Goal: Task Accomplishment & Management: Manage account settings

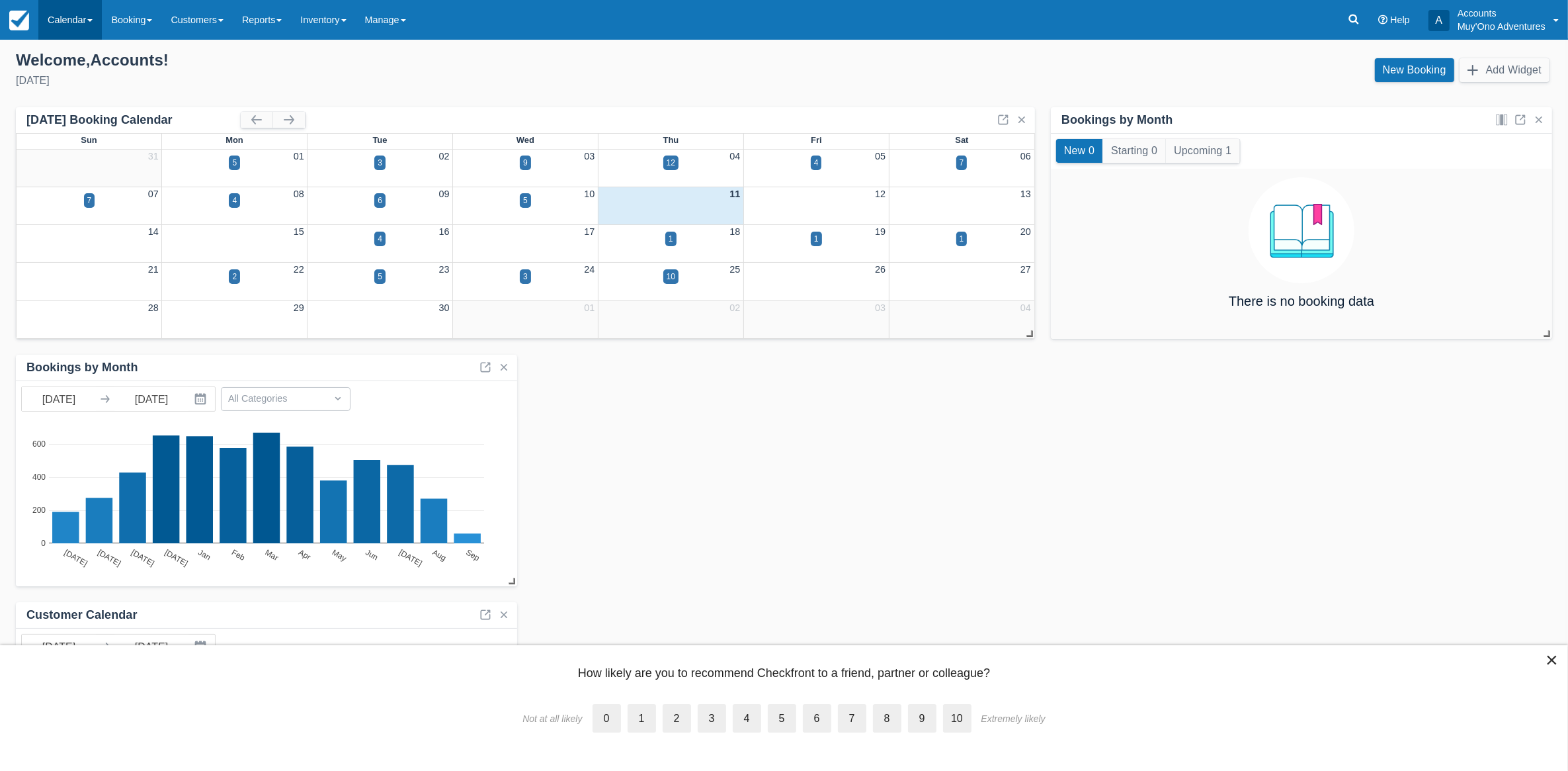
click at [97, 8] on link "Calendar" at bounding box center [70, 20] width 63 height 40
click at [67, 120] on link "Month" at bounding box center [91, 125] width 104 height 28
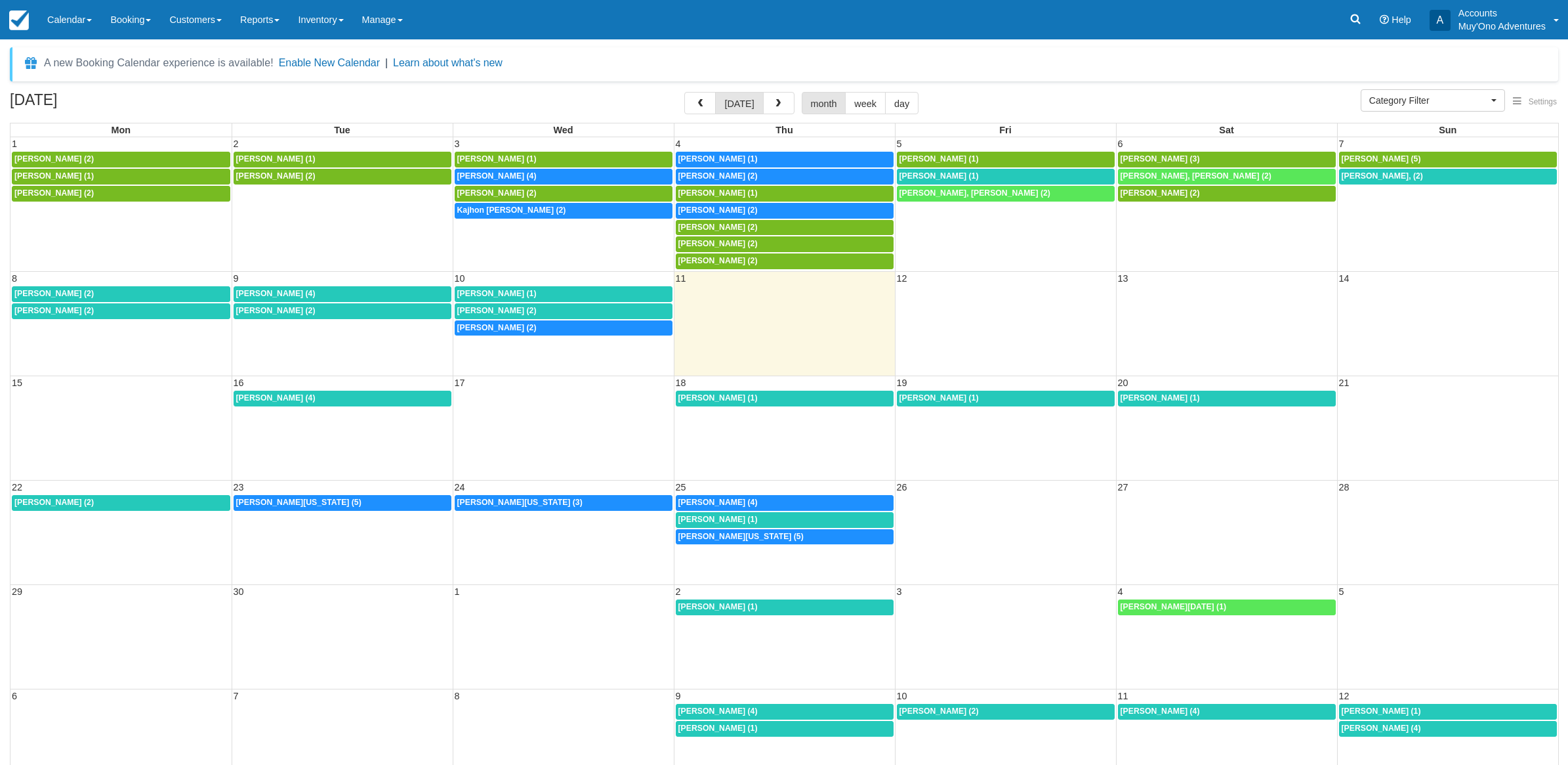
select select
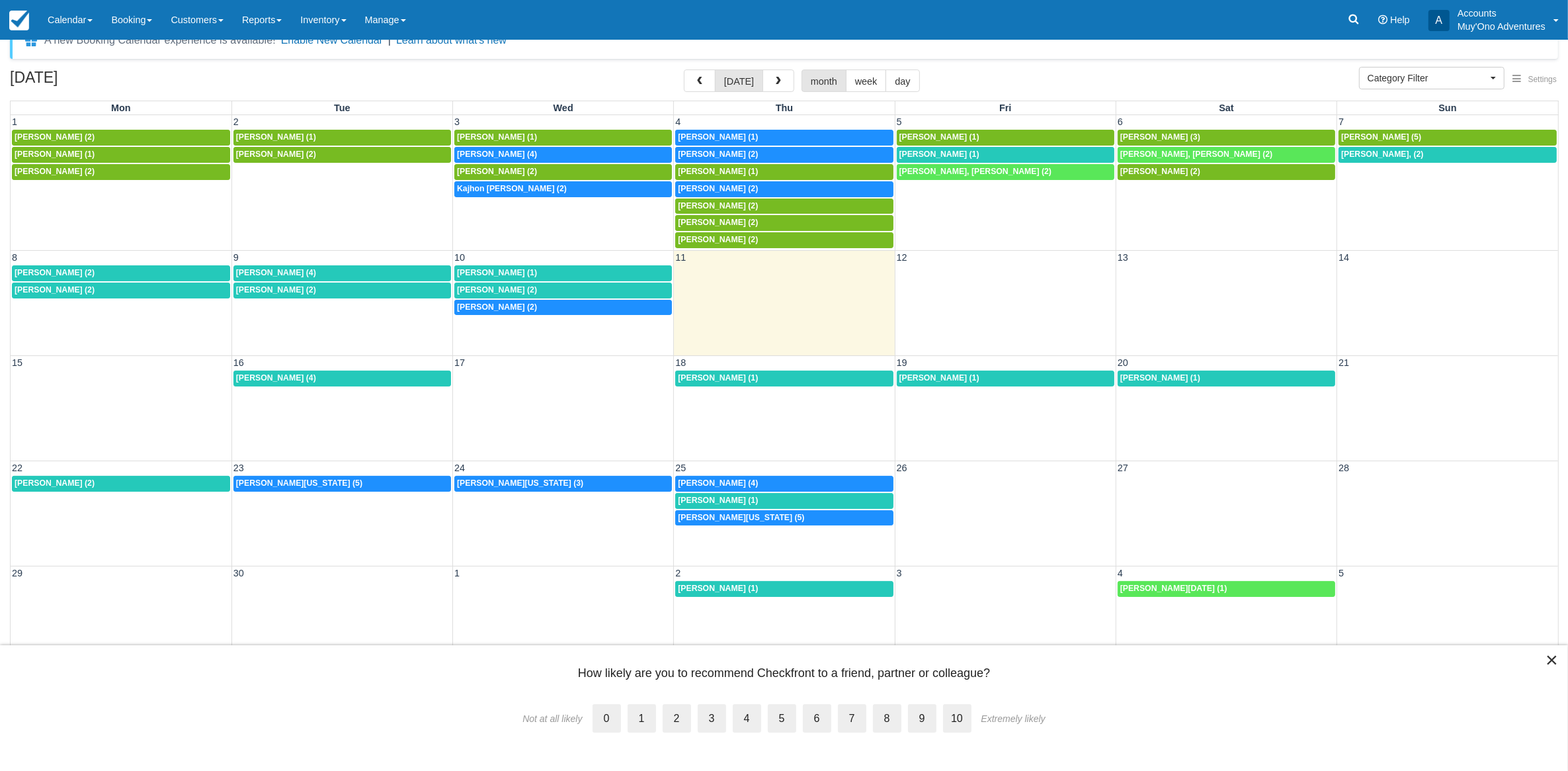
scroll to position [35, 0]
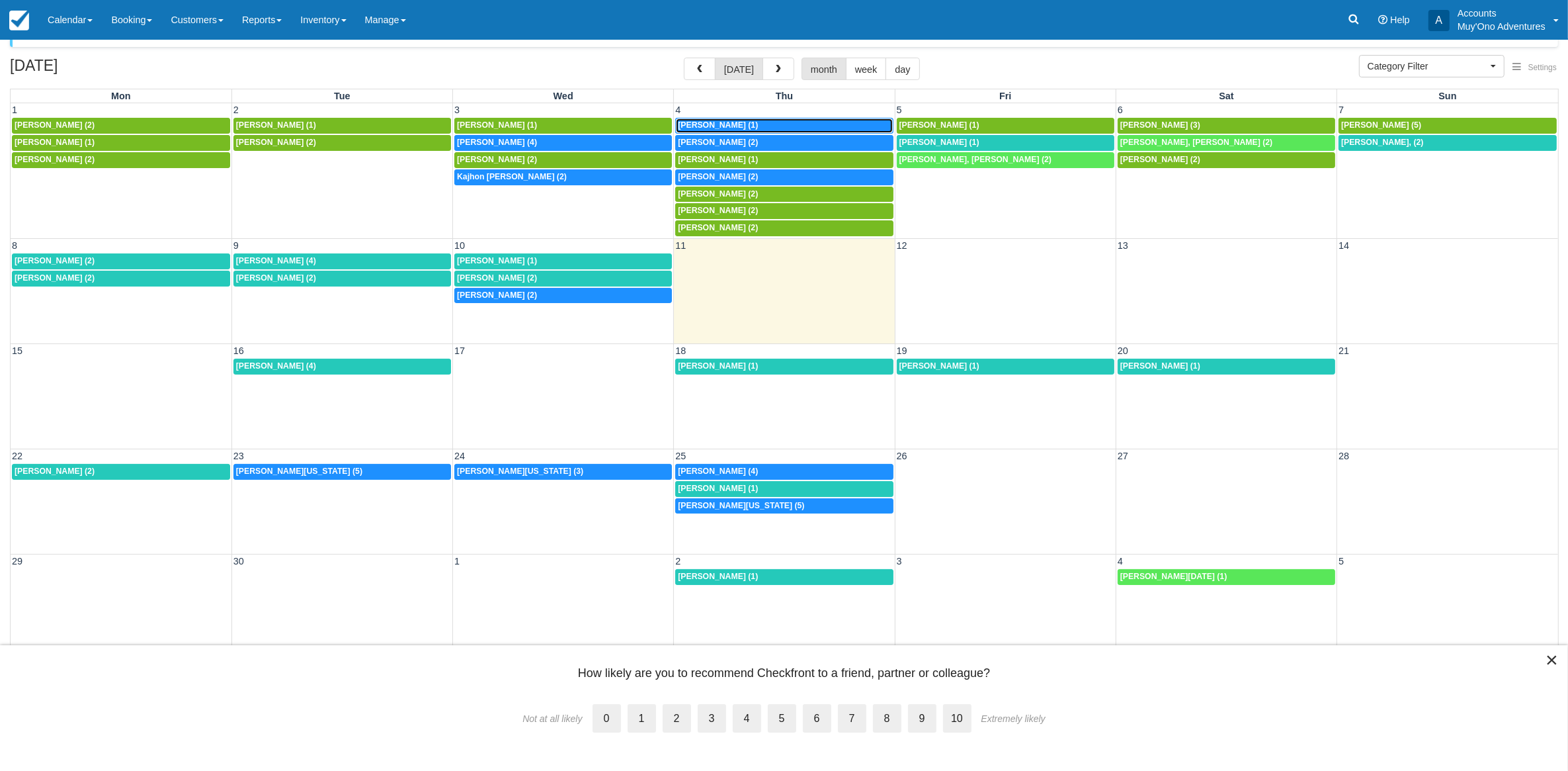
click at [690, 124] on span "Alesha Fredriksen (1)" at bounding box center [718, 125] width 80 height 9
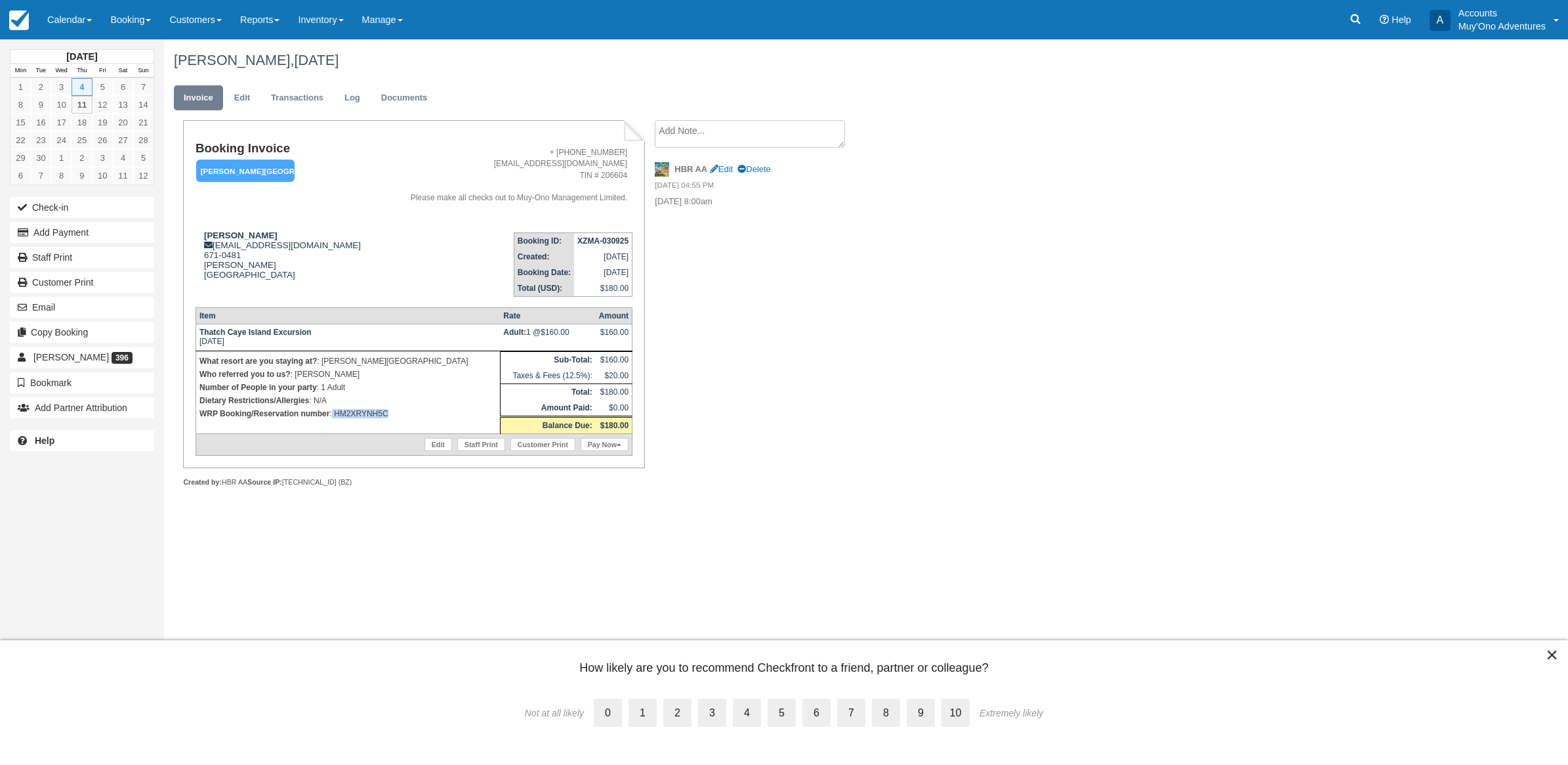
drag, startPoint x: 413, startPoint y: 412, endPoint x: 332, endPoint y: 415, distance: 81.1
click at [332, 415] on p "WRP Booking/Reservation number : HM2XRYNH5C" at bounding box center [348, 413] width 297 height 13
copy p "HM2XRYNH5C"
click at [108, 237] on button "Add Payment" at bounding box center [82, 232] width 144 height 21
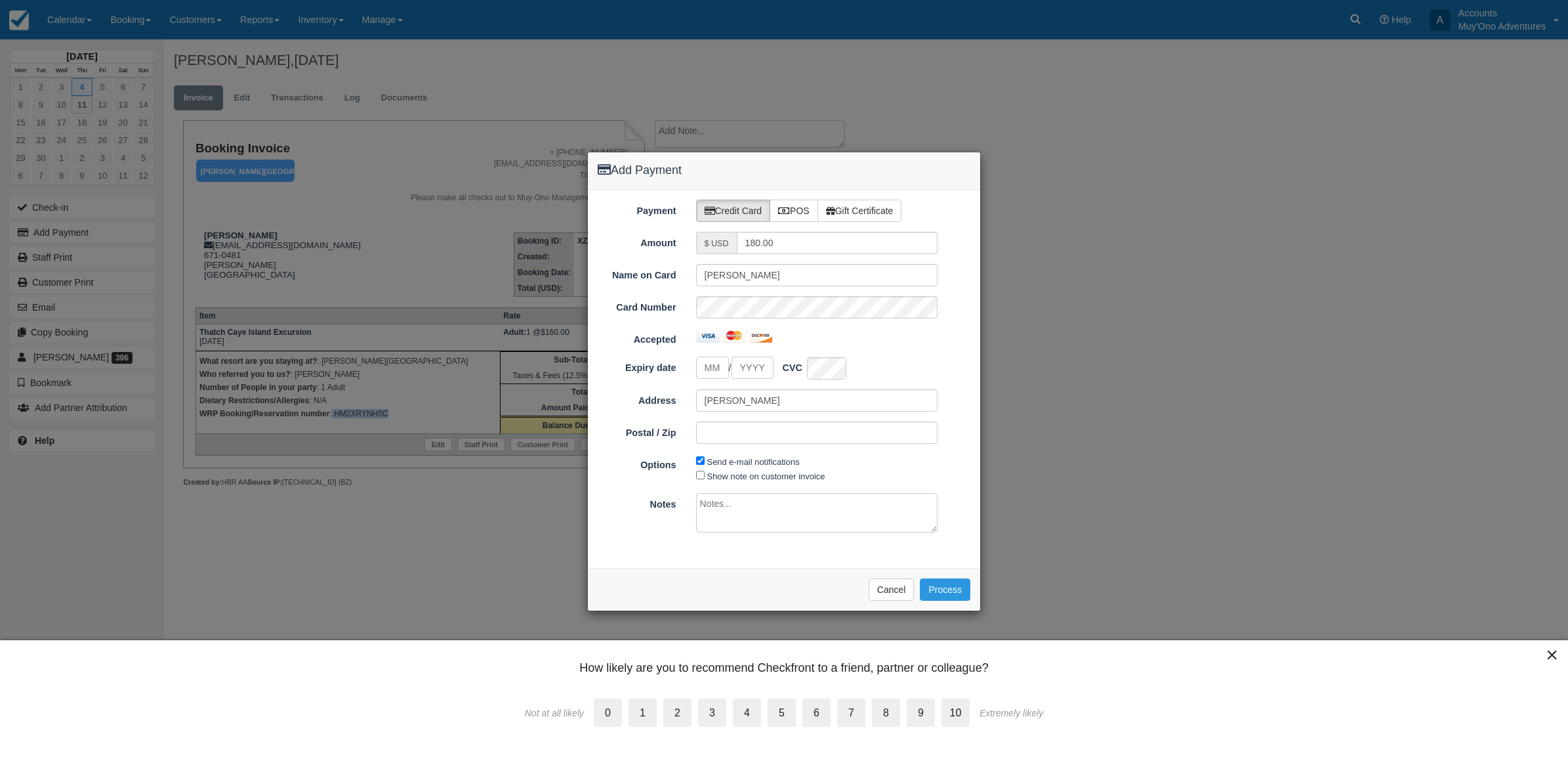
type input "[DATE]"
click at [802, 210] on label "POS" at bounding box center [793, 210] width 49 height 22
radio input "true"
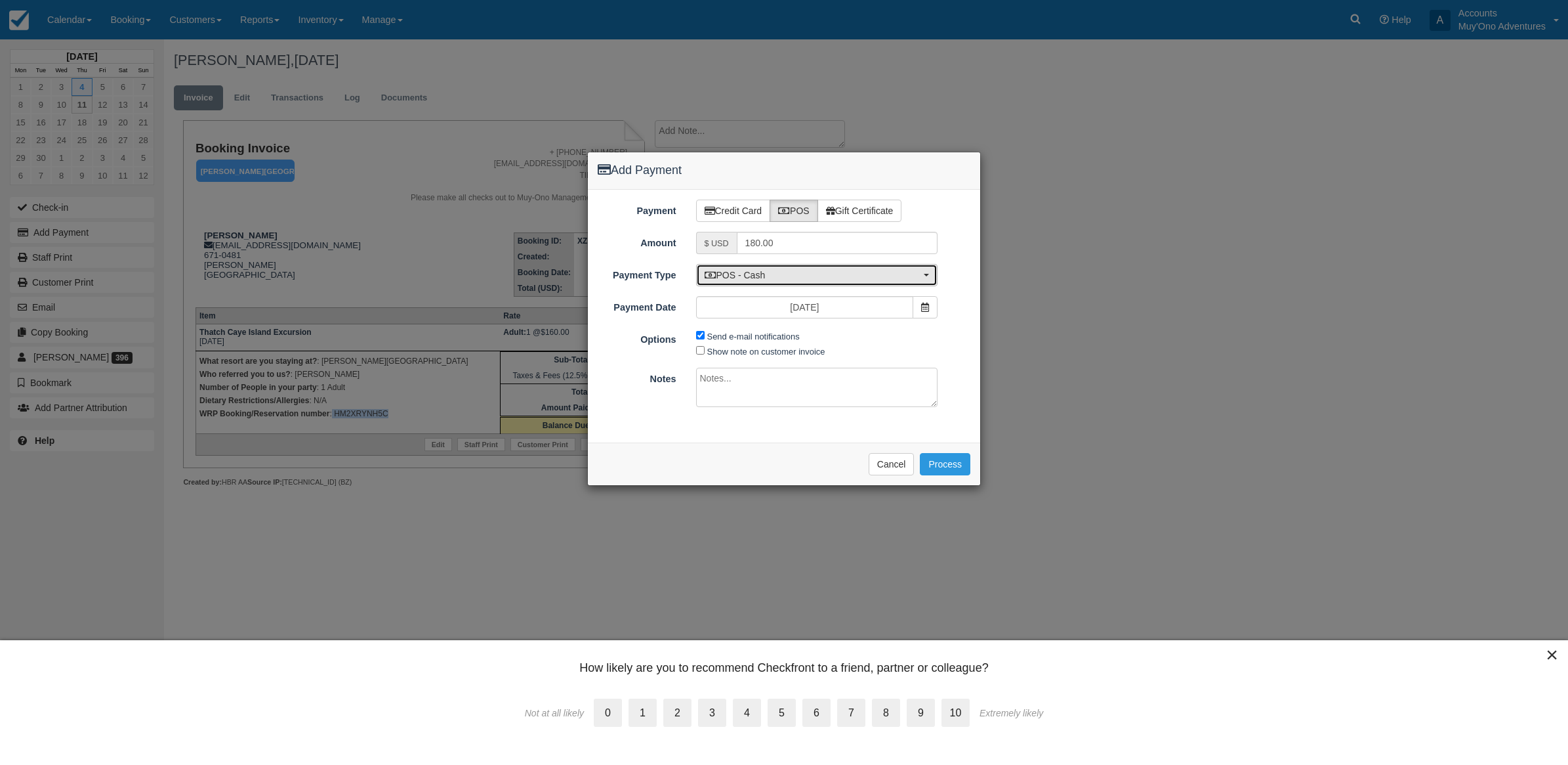
click at [755, 272] on span "POS - Cash" at bounding box center [813, 275] width 217 height 13
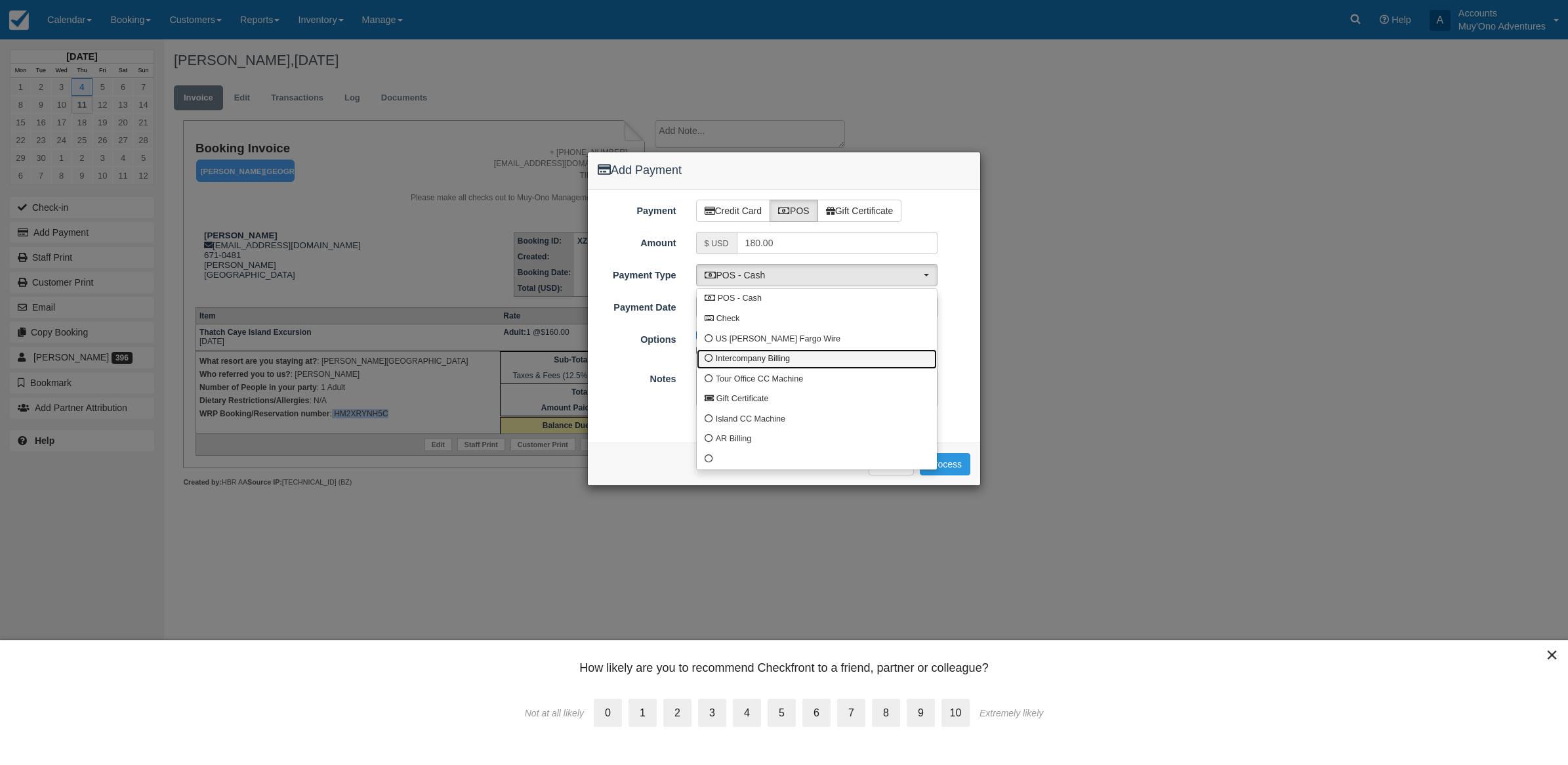
click at [708, 354] on span at bounding box center [708, 358] width 8 height 8
select select "custom4"
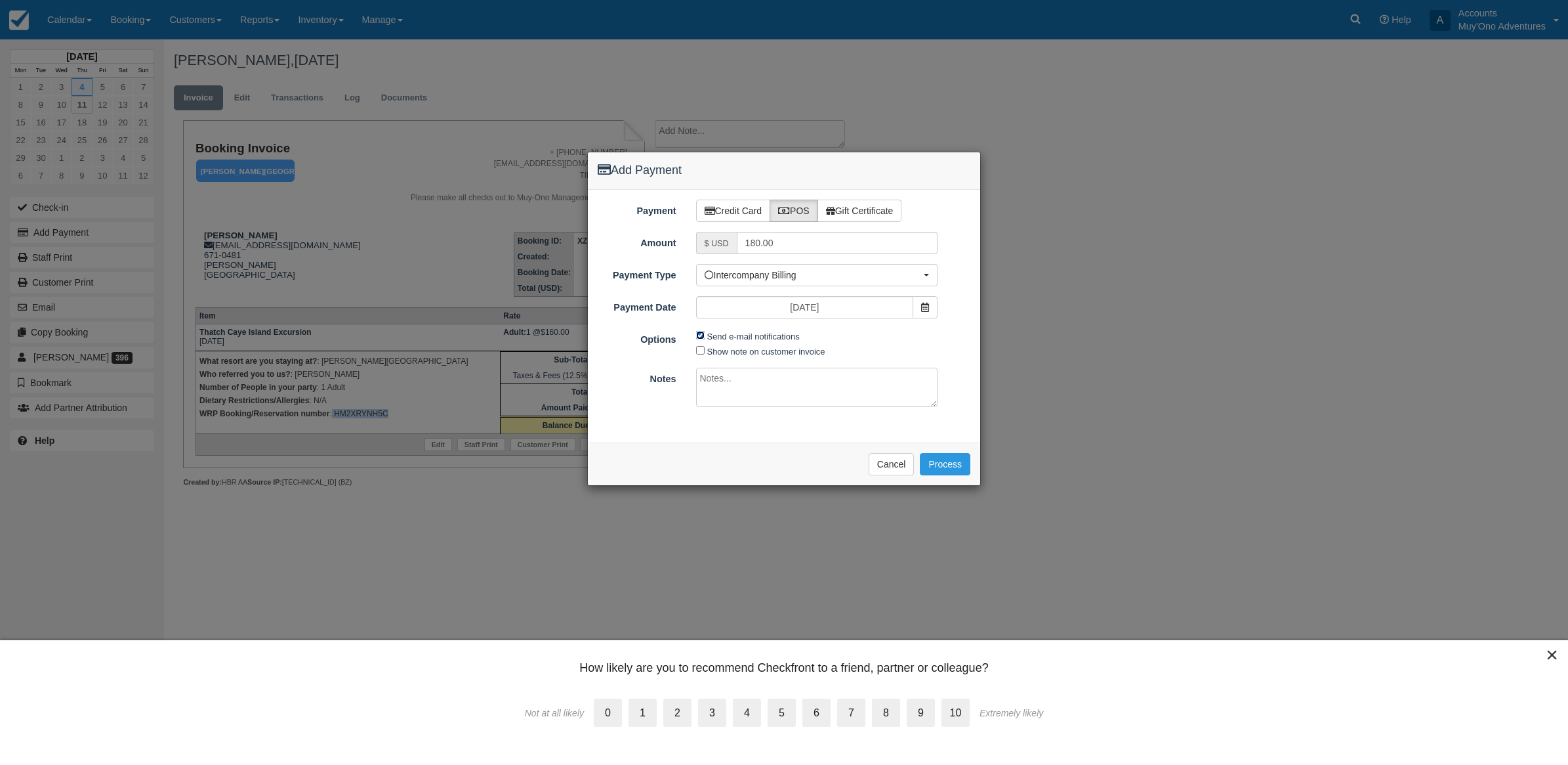
click at [699, 335] on input "Send e-mail notifications" at bounding box center [700, 334] width 8 height 8
checkbox input "false"
click at [715, 392] on textarea at bounding box center [817, 387] width 242 height 40
type textarea "Invoiced in HBR CT"
click at [945, 465] on button "Process" at bounding box center [944, 464] width 51 height 22
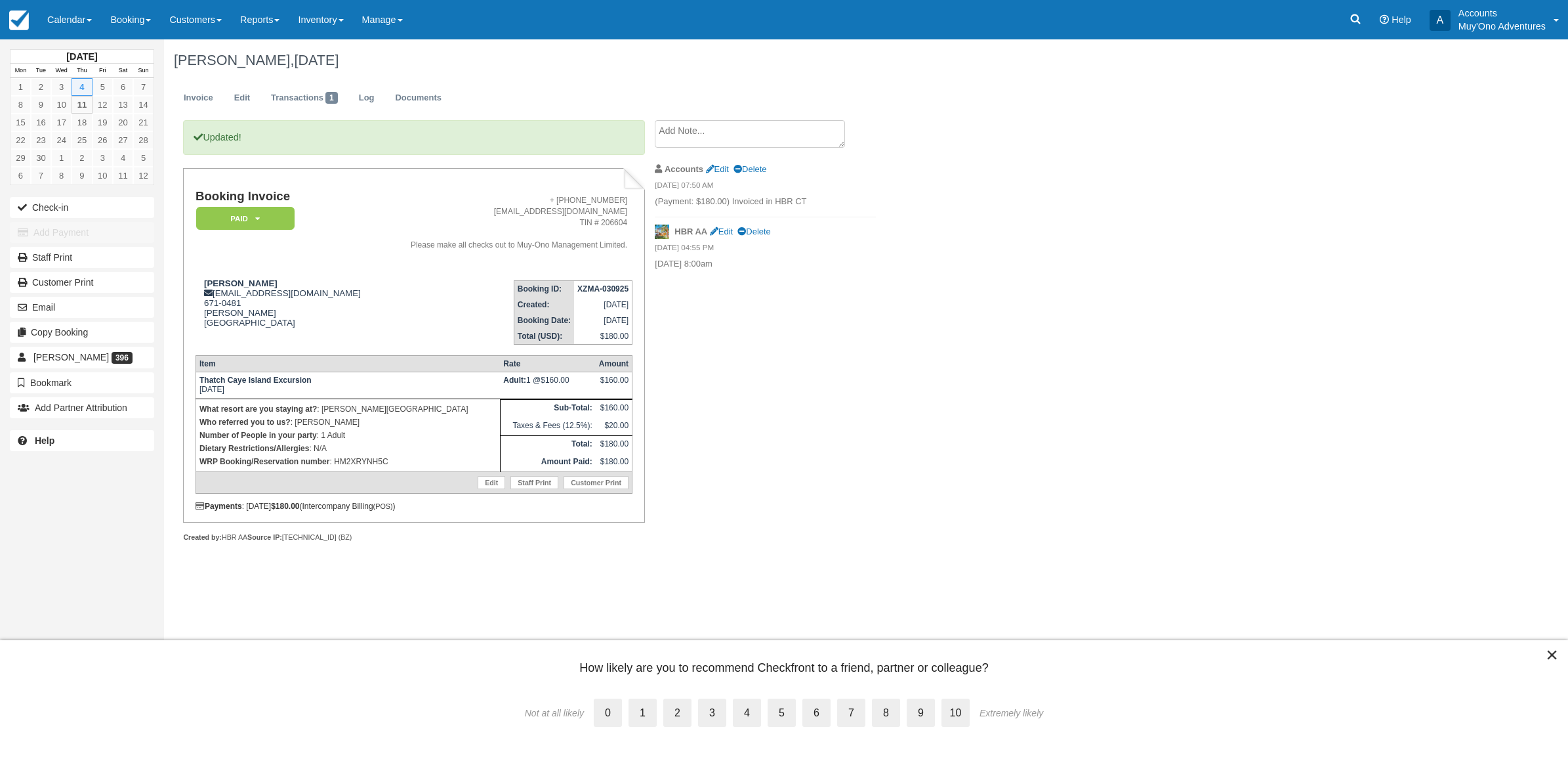
click at [1552, 656] on button "×" at bounding box center [1552, 654] width 13 height 21
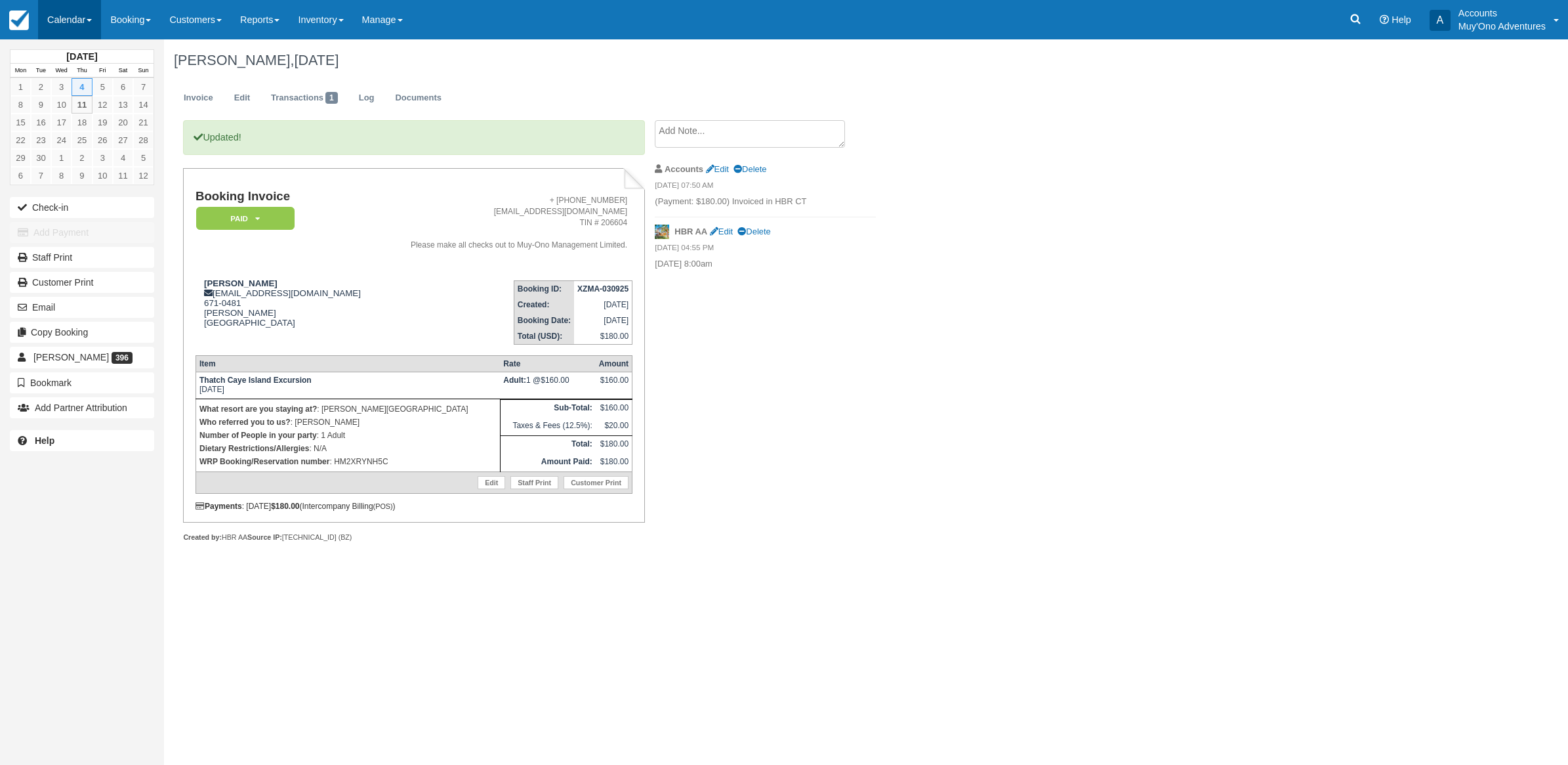
click at [47, 30] on link "Calendar" at bounding box center [69, 19] width 63 height 40
click at [69, 133] on link "Month" at bounding box center [90, 124] width 103 height 28
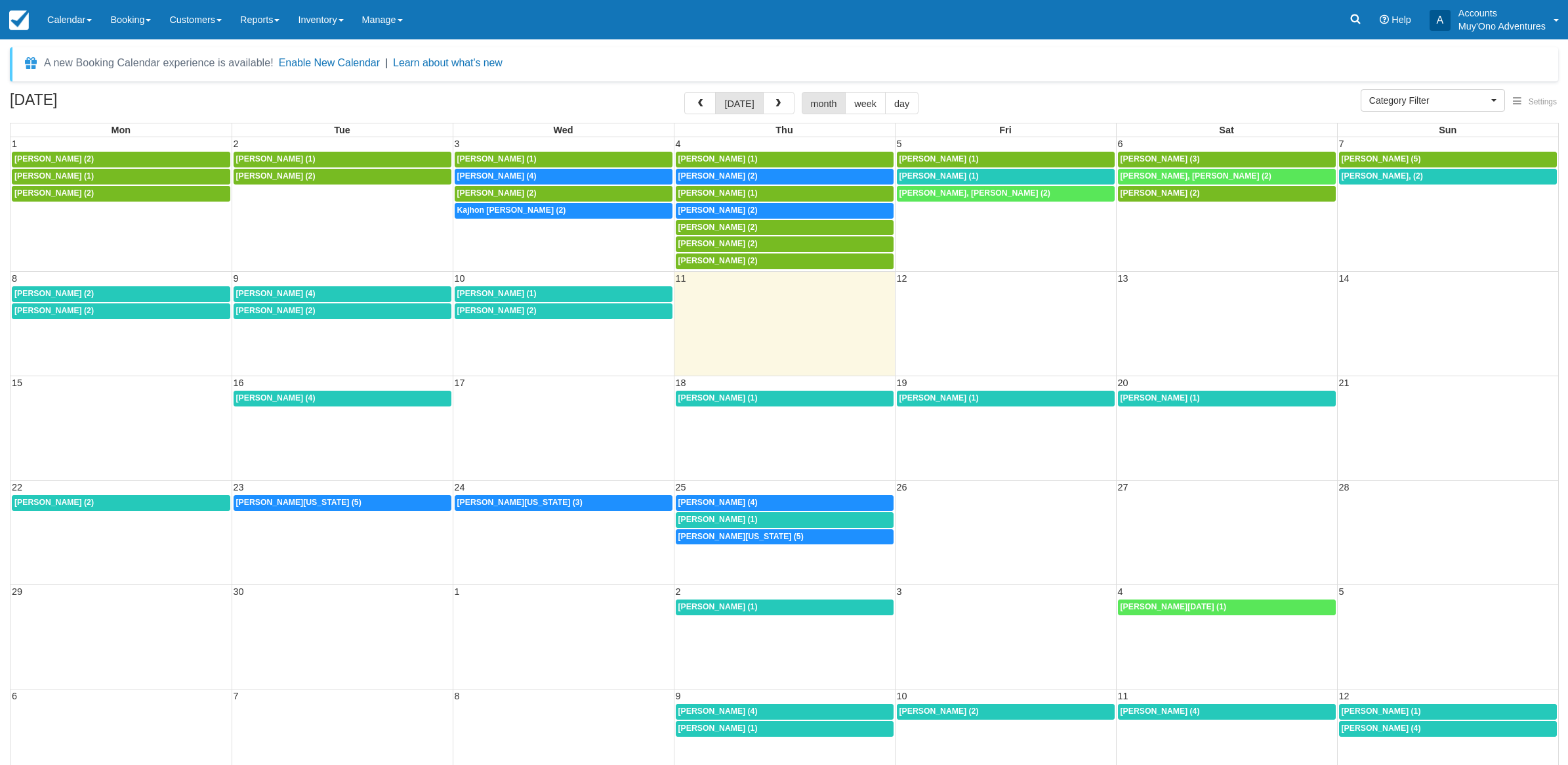
select select
click at [701, 181] on span "Brandon Branch (2)" at bounding box center [712, 176] width 79 height 9
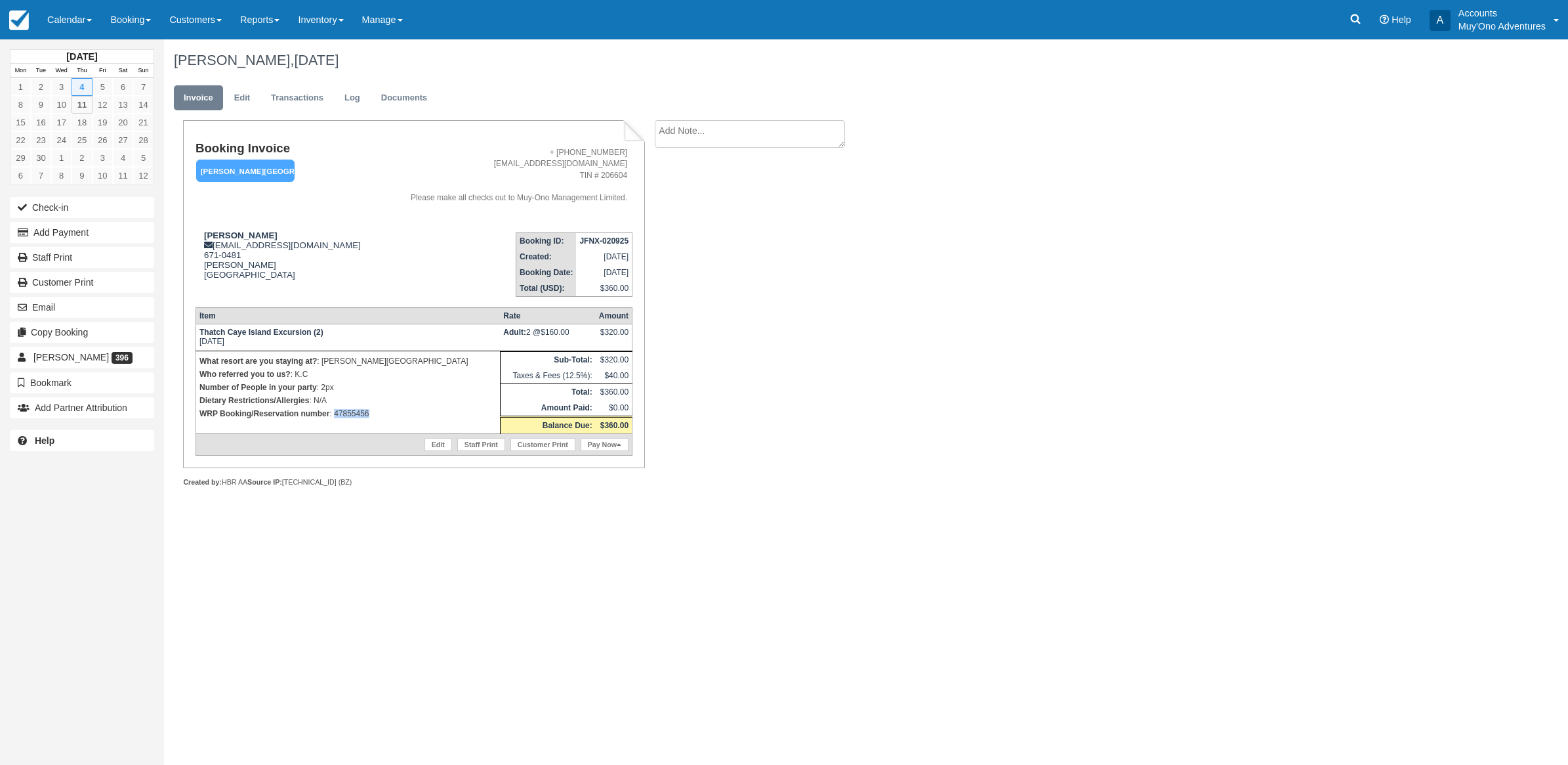
drag, startPoint x: 371, startPoint y: 418, endPoint x: 335, endPoint y: 424, distance: 36.5
click at [335, 424] on td "What resort are you staying at? : [PERSON_NAME][GEOGRAPHIC_DATA] Who referred y…" at bounding box center [348, 392] width 304 height 83
copy p "47855456"
click at [86, 235] on button "Add Payment" at bounding box center [82, 232] width 144 height 21
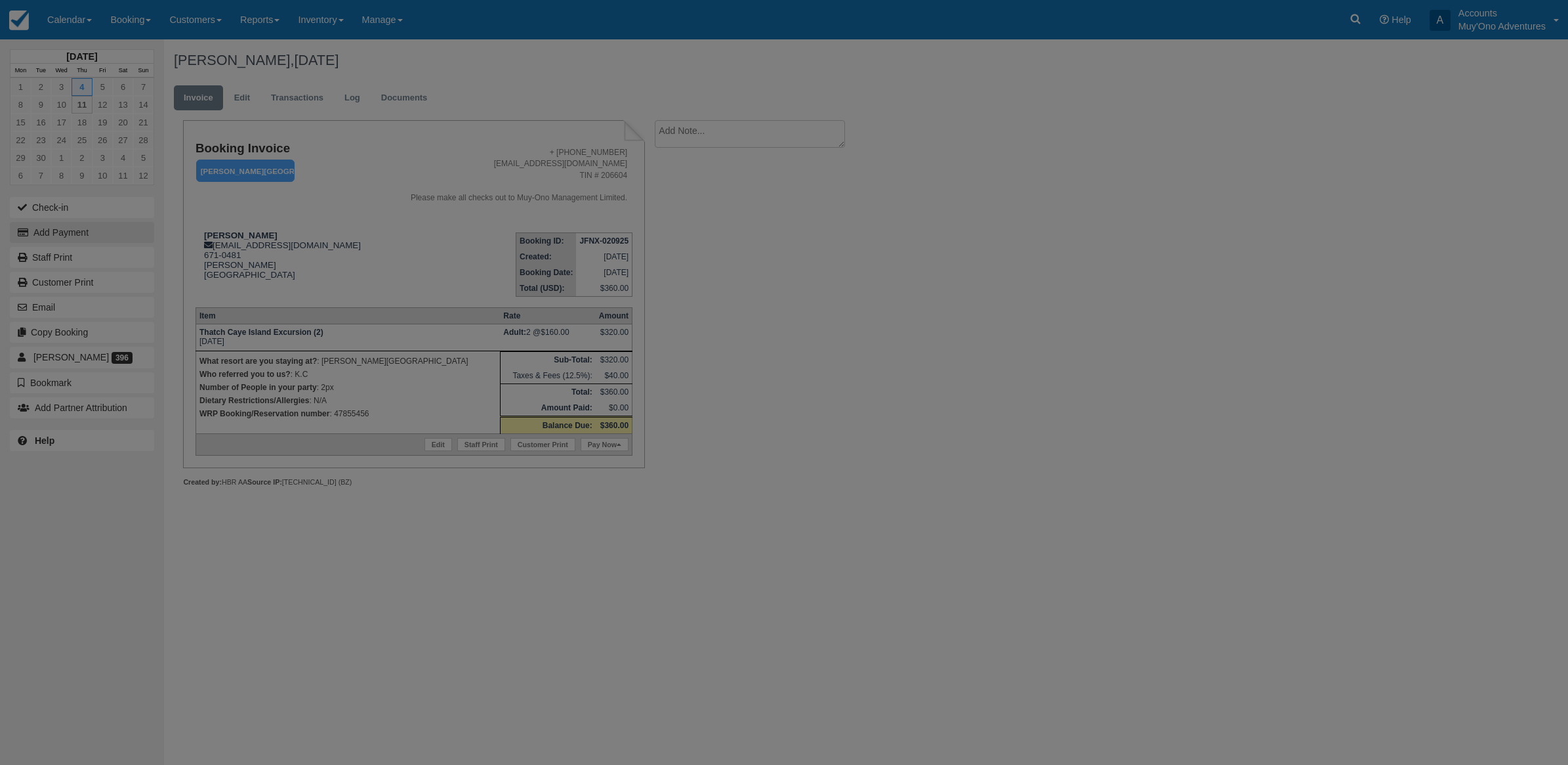
type input "[DATE]"
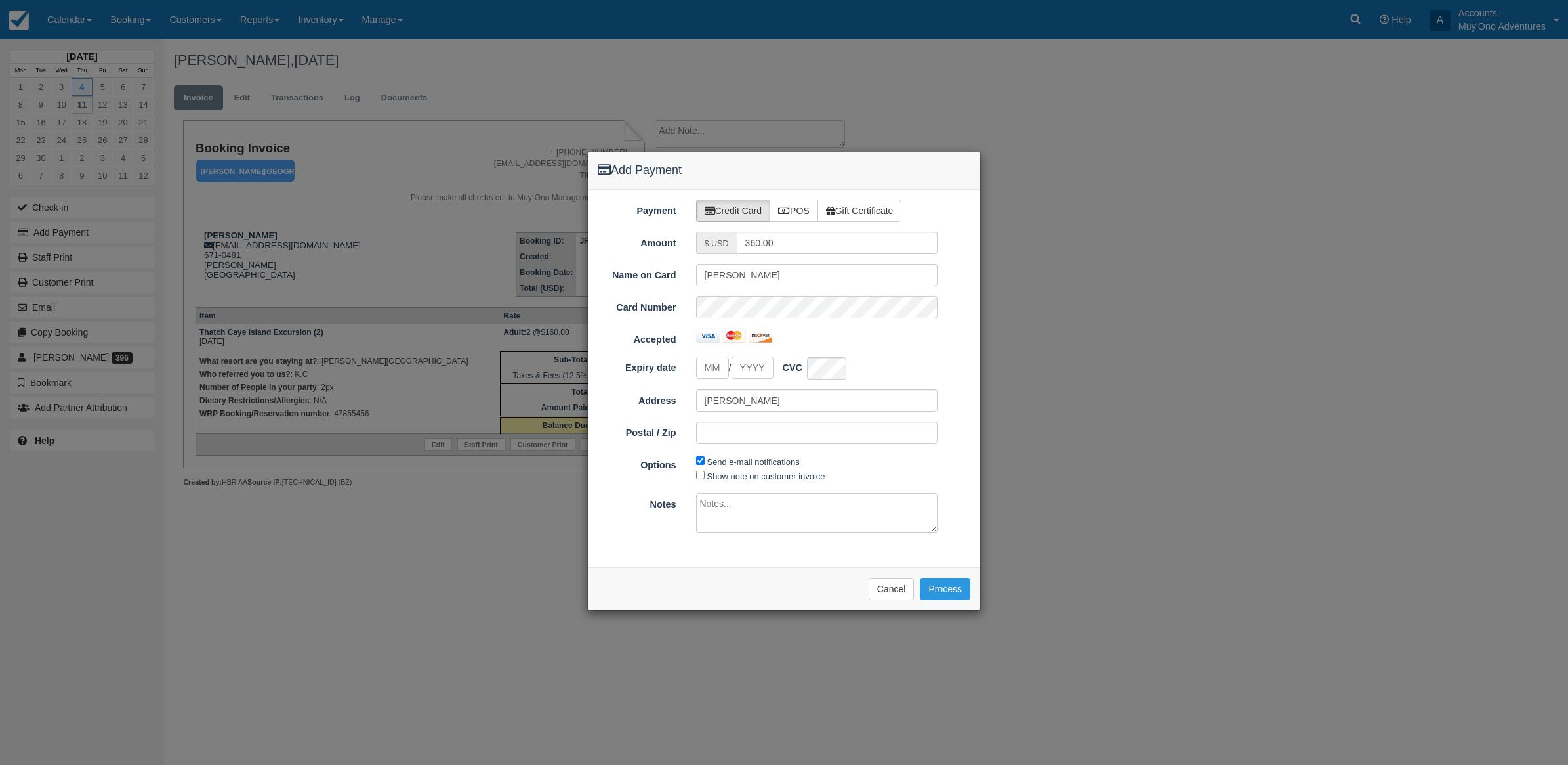
click at [802, 162] on h4 "Add Payment" at bounding box center [784, 171] width 373 height 17
click at [796, 214] on label "POS" at bounding box center [793, 210] width 49 height 22
radio input "true"
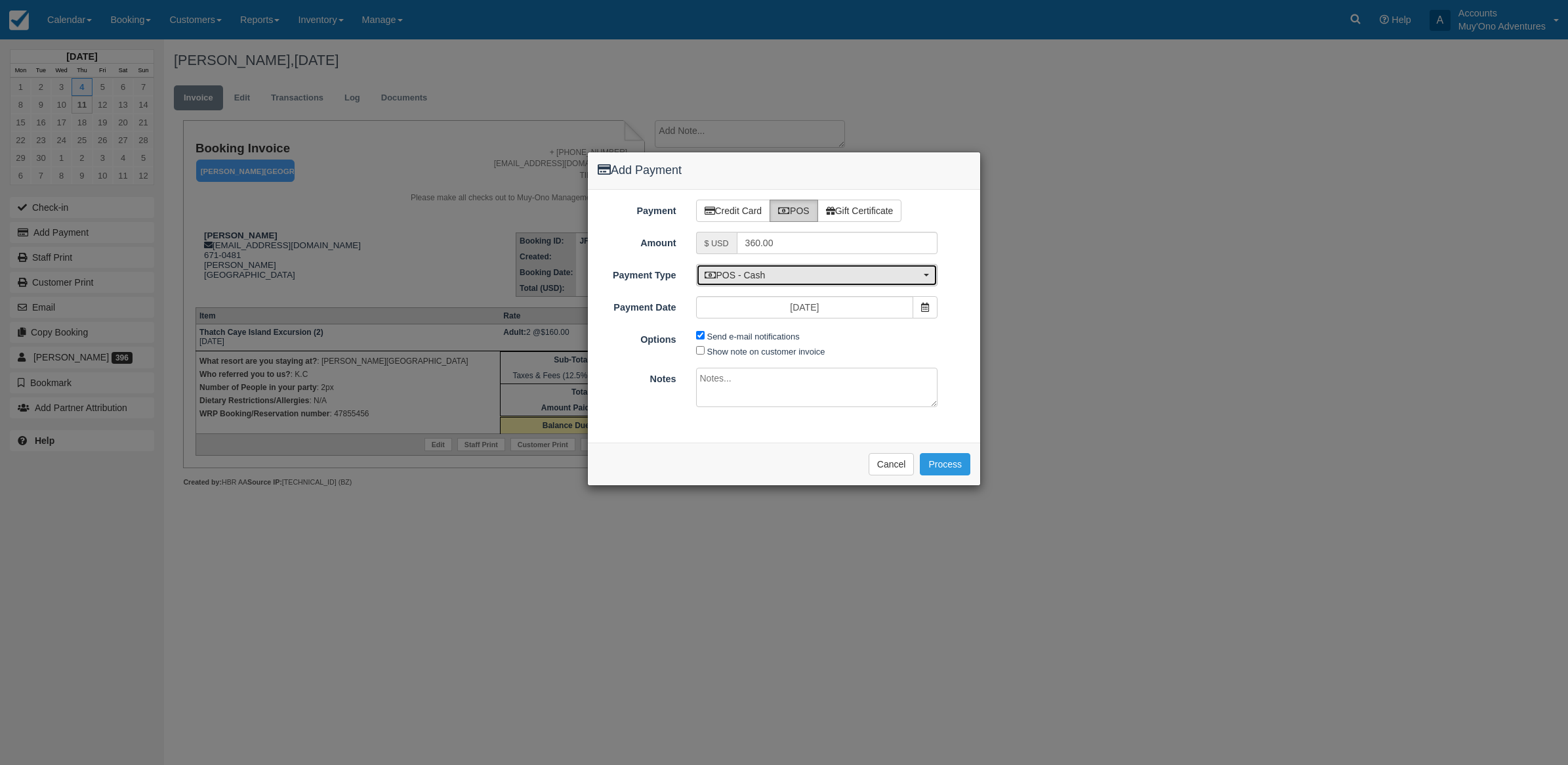
click at [759, 274] on span "POS - Cash" at bounding box center [813, 275] width 217 height 13
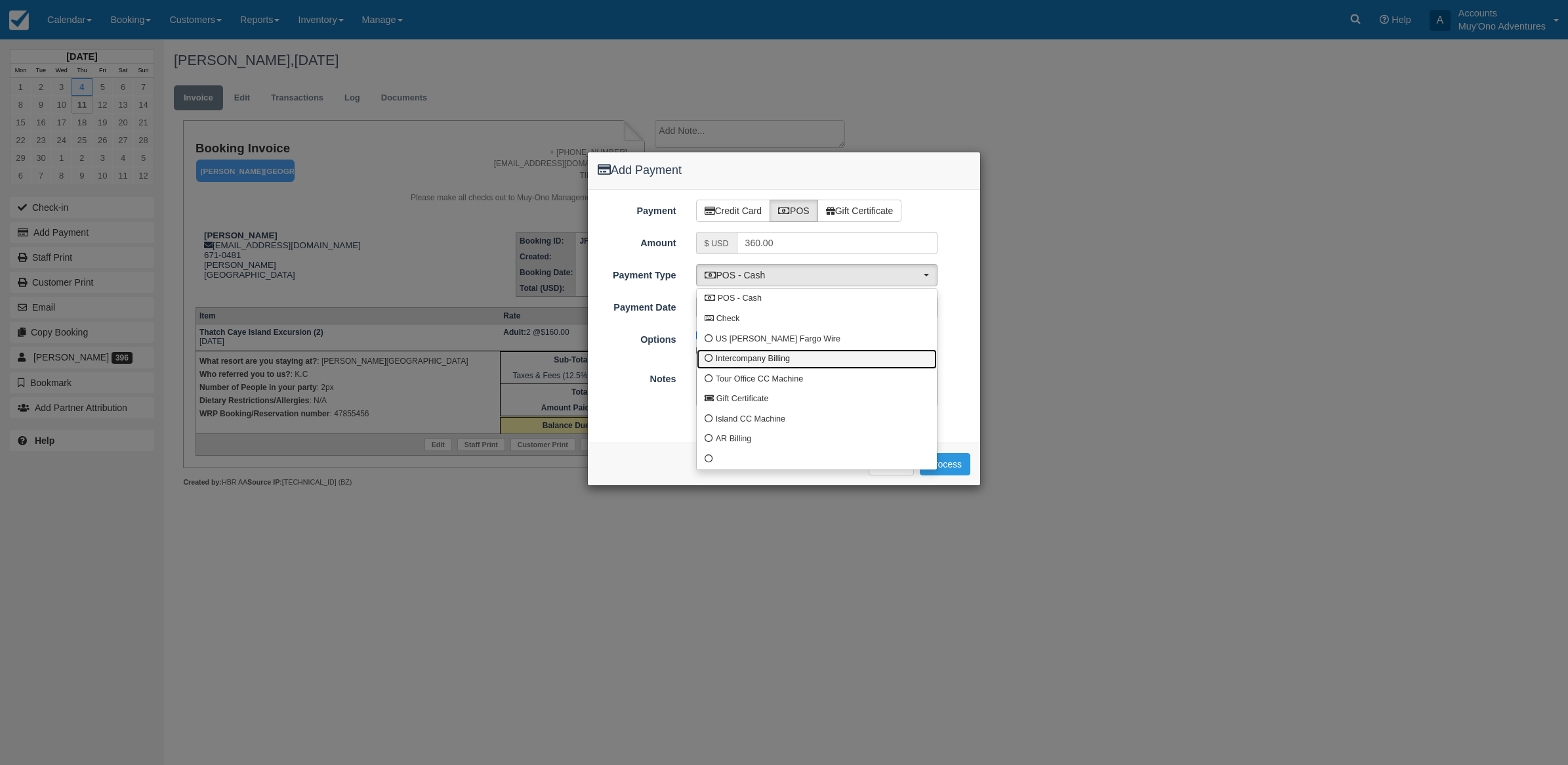
click at [729, 358] on span "Intercompany Billing" at bounding box center [753, 359] width 74 height 12
select select "custom4"
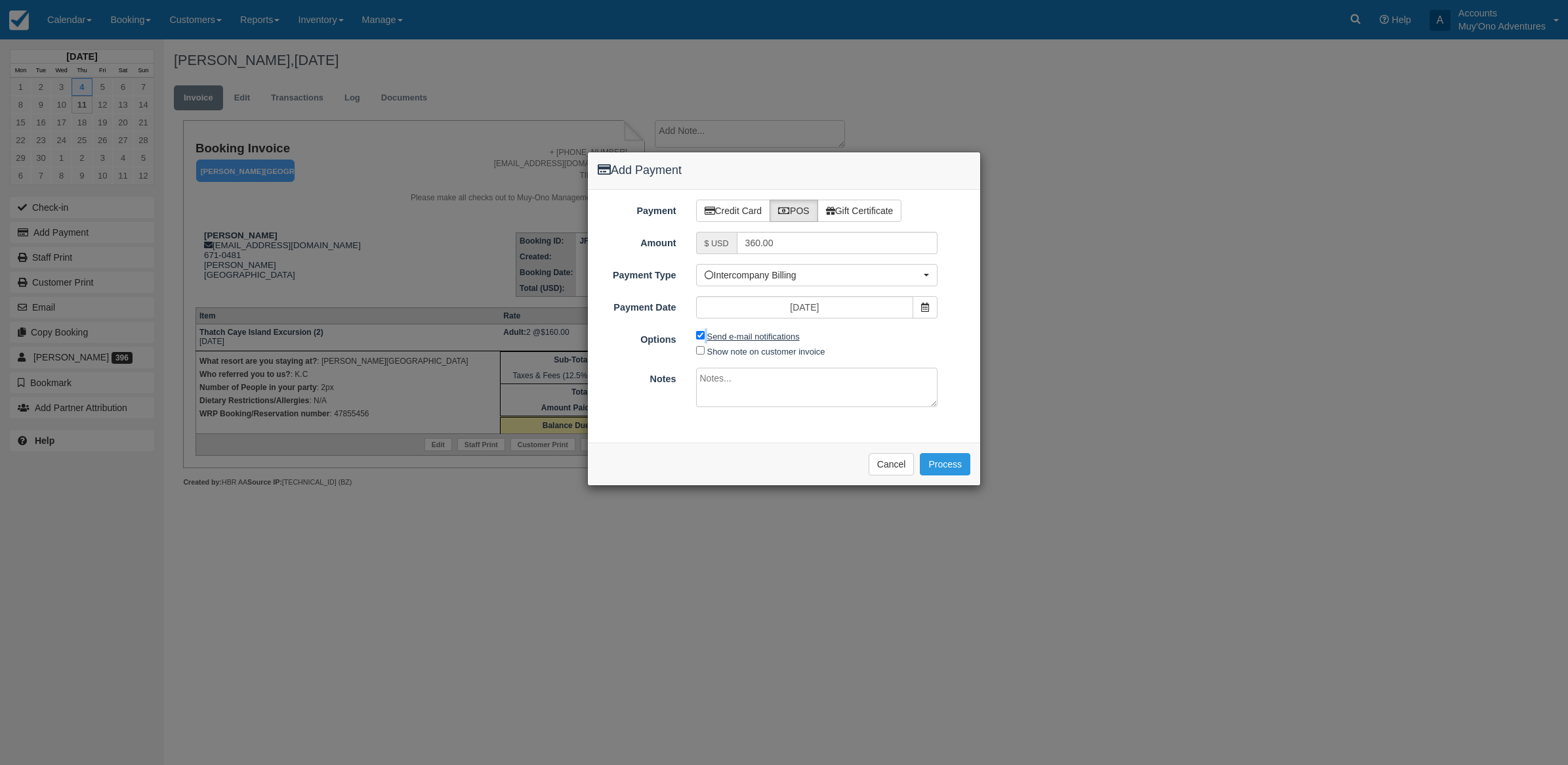
click at [706, 341] on span "Send e-mail notifications" at bounding box center [751, 336] width 110 height 15
click at [699, 340] on input "Send e-mail notifications" at bounding box center [700, 334] width 8 height 8
checkbox input "false"
click at [738, 375] on textarea at bounding box center [817, 387] width 242 height 40
type textarea "Invoiced in HBR CT"
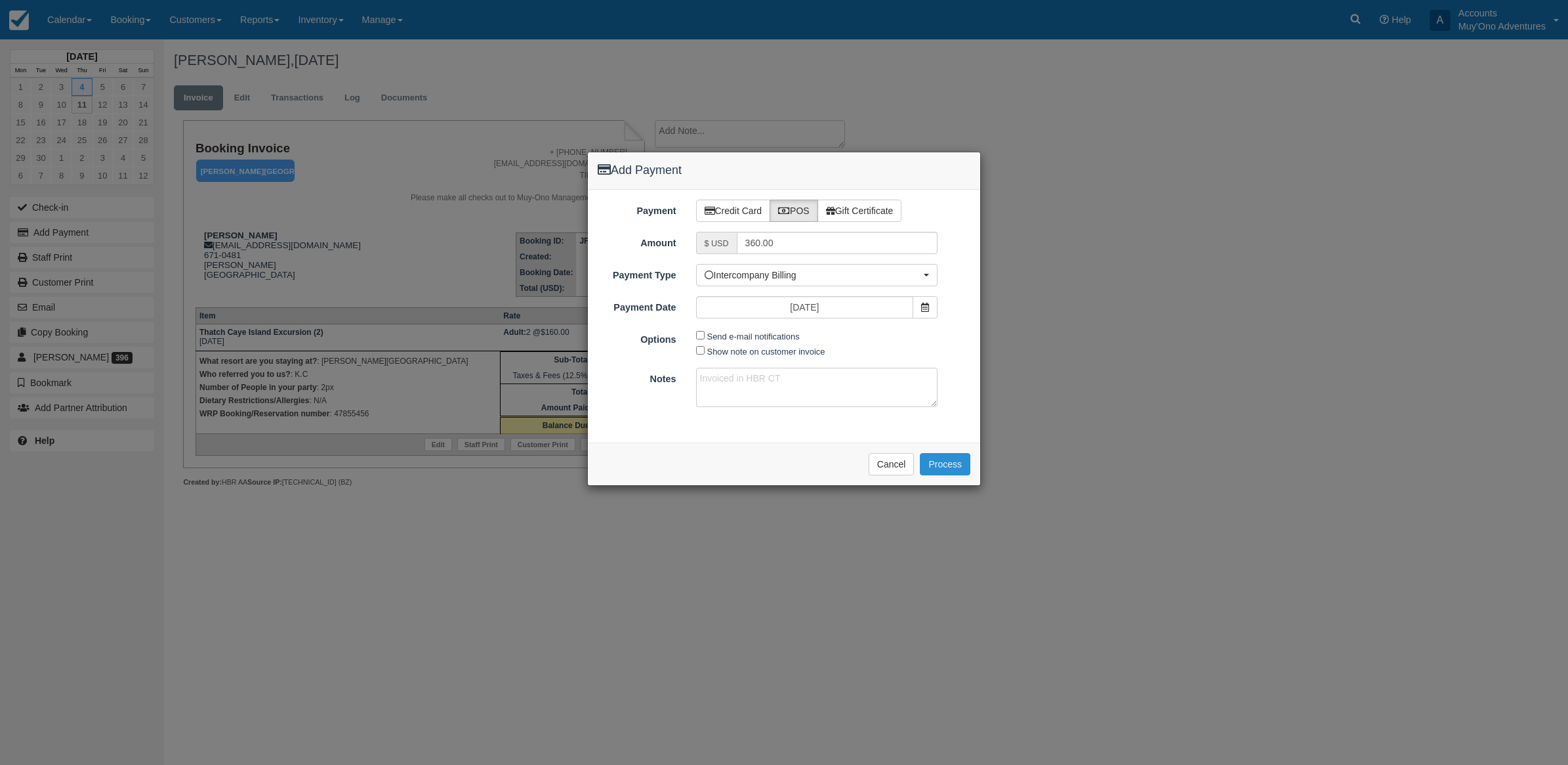
click at [946, 467] on button "Process" at bounding box center [944, 464] width 51 height 22
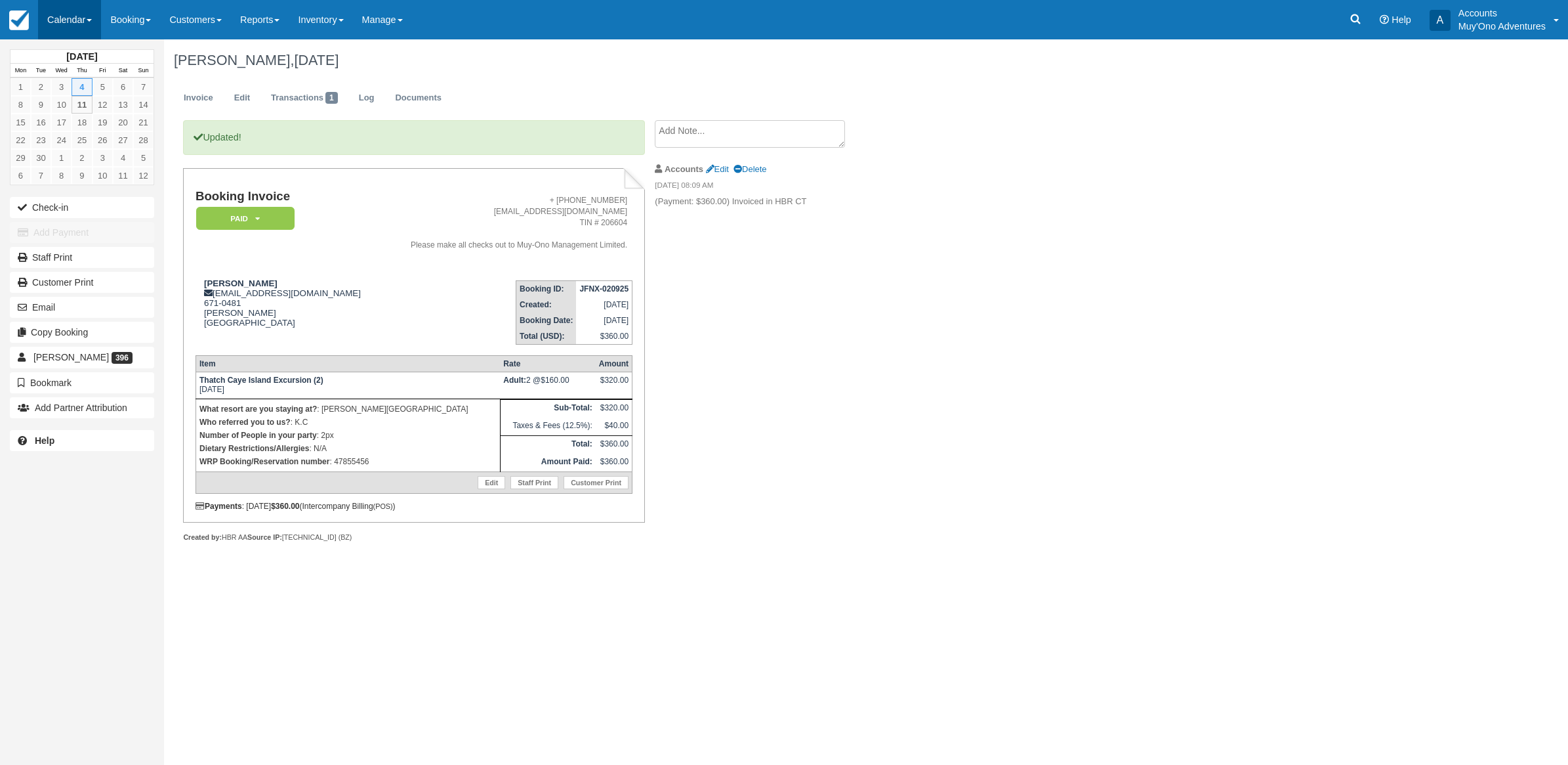
click at [64, 17] on link "Calendar" at bounding box center [69, 19] width 63 height 40
click at [54, 126] on link "Month" at bounding box center [90, 124] width 103 height 28
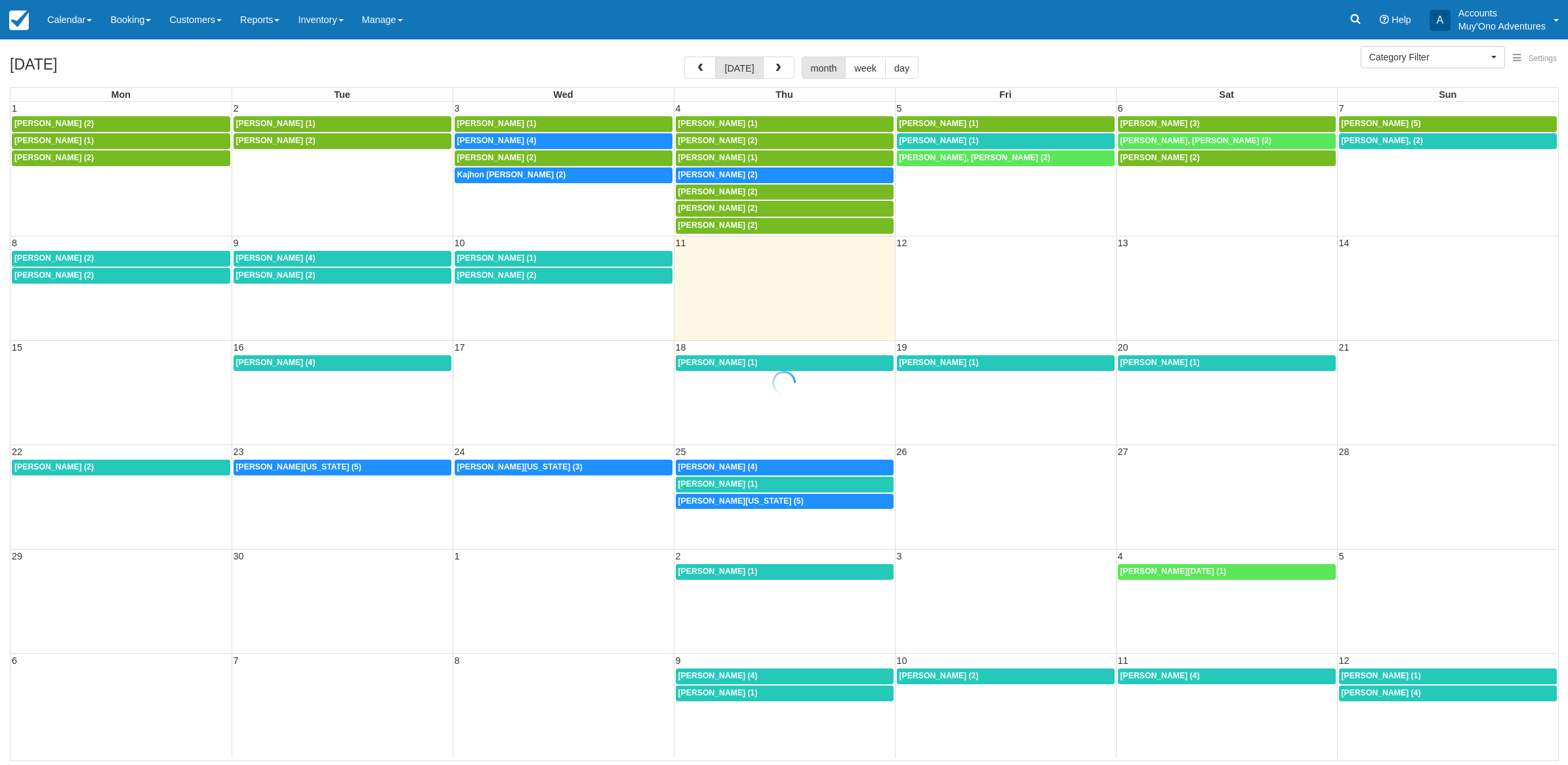
select select
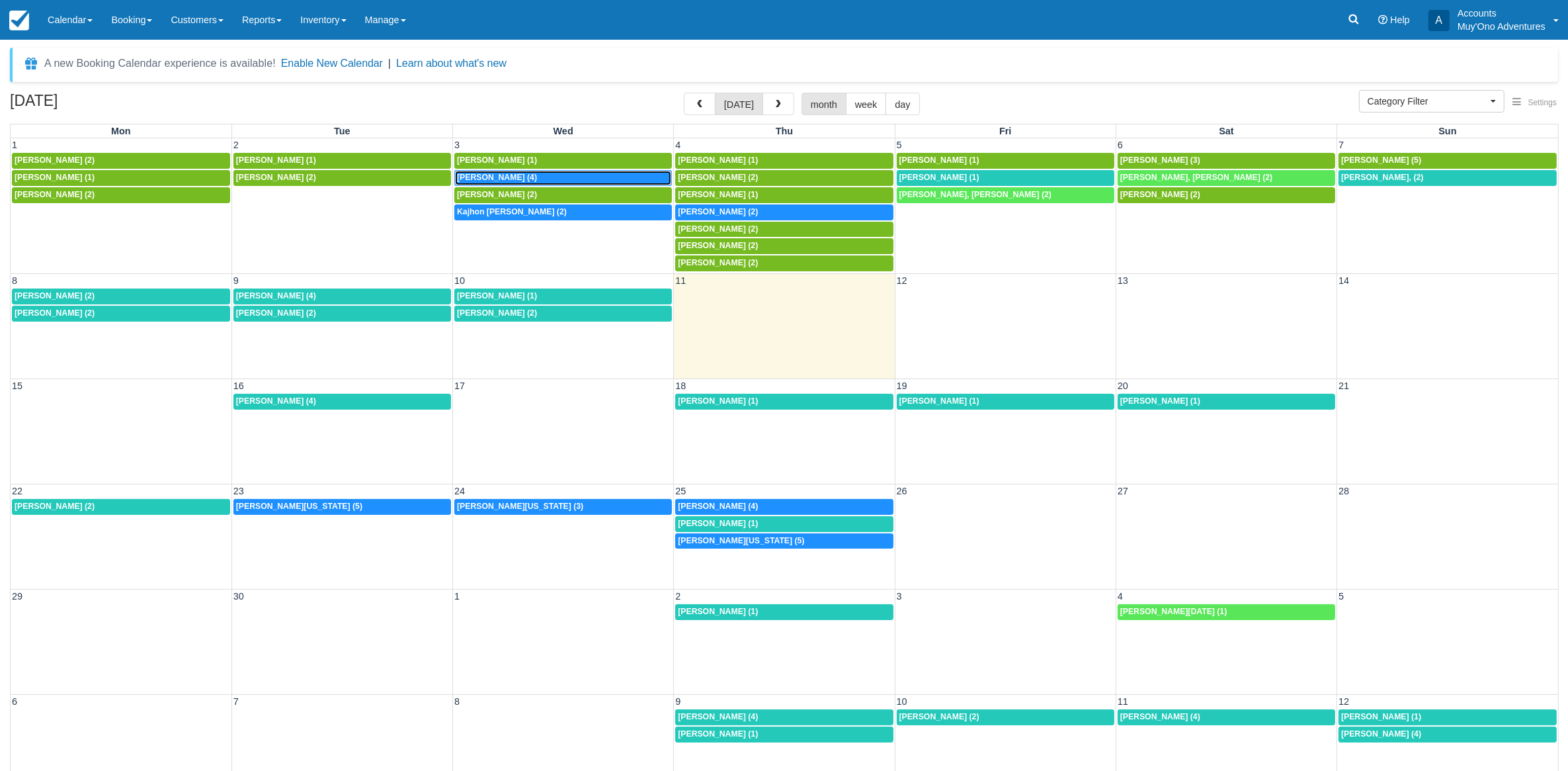
click at [524, 178] on div "7:30a [PERSON_NAME] (4)" at bounding box center [563, 178] width 212 height 10
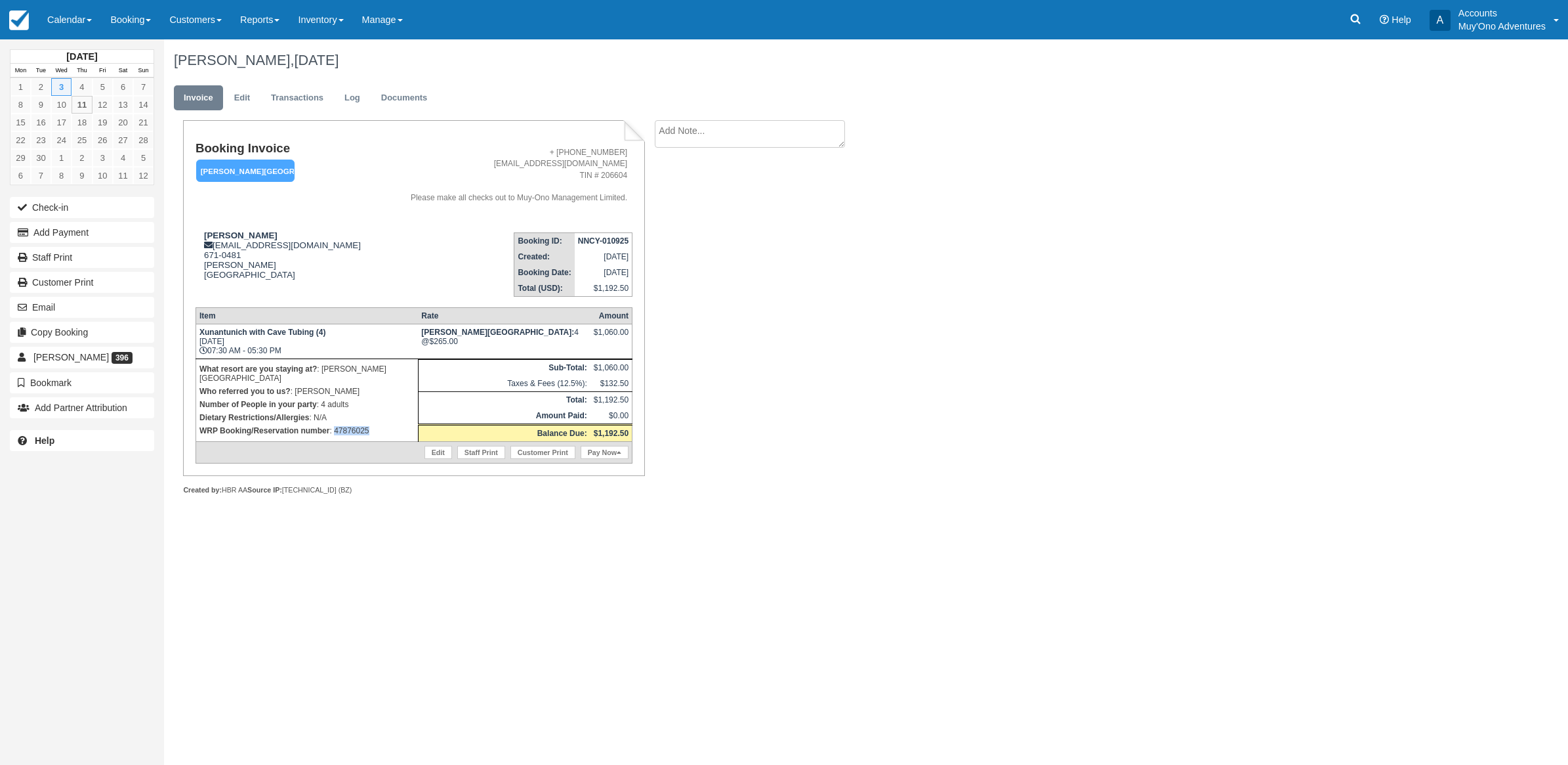
drag, startPoint x: 377, startPoint y: 431, endPoint x: 335, endPoint y: 422, distance: 43.0
click at [335, 422] on td "What resort are you staying at? : [PERSON_NAME][GEOGRAPHIC_DATA] Who referred y…" at bounding box center [306, 400] width 222 height 83
copy p "47876025"
click at [53, 18] on link "Calendar" at bounding box center [69, 19] width 63 height 40
click at [63, 119] on link "Month" at bounding box center [90, 124] width 103 height 28
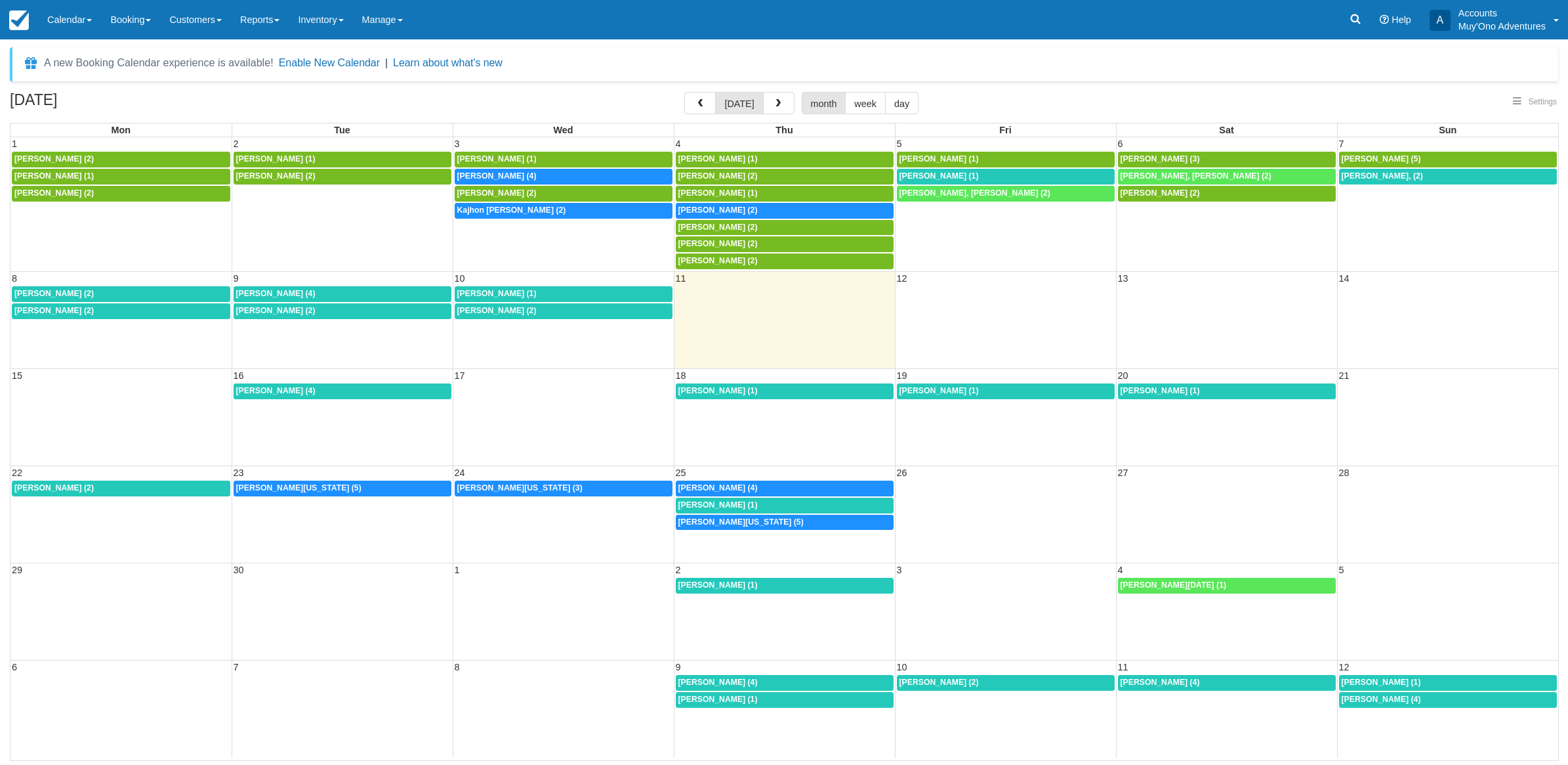
select select
click at [713, 210] on span "[PERSON_NAME] (2)" at bounding box center [718, 210] width 79 height 9
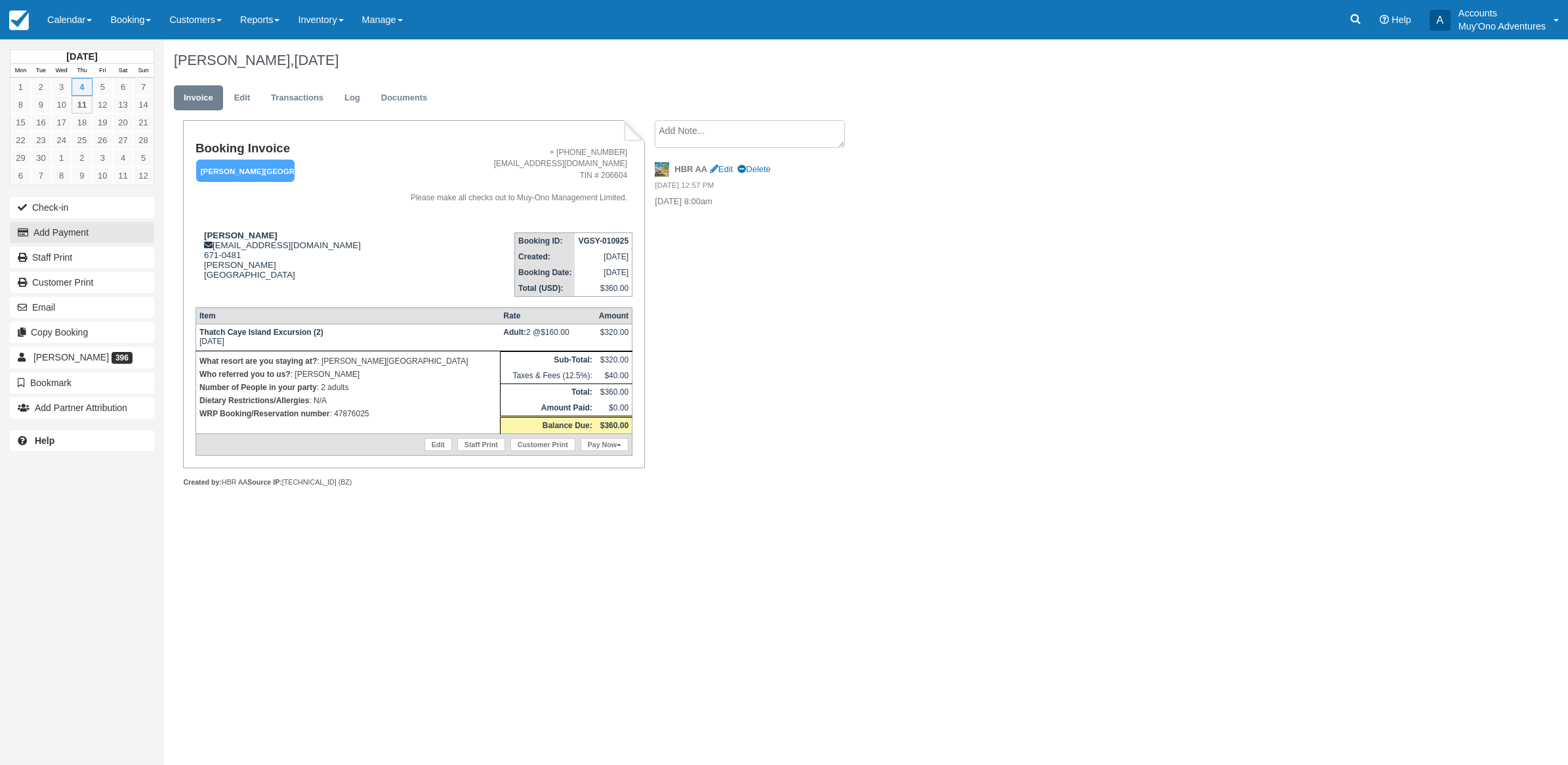
click at [57, 221] on div "Check-in Add Payment Staff Print Customer Print Email Copy Booking [PERSON_NAME…" at bounding box center [82, 306] width 164 height 224
click at [83, 235] on button "Add Payment" at bounding box center [82, 232] width 144 height 21
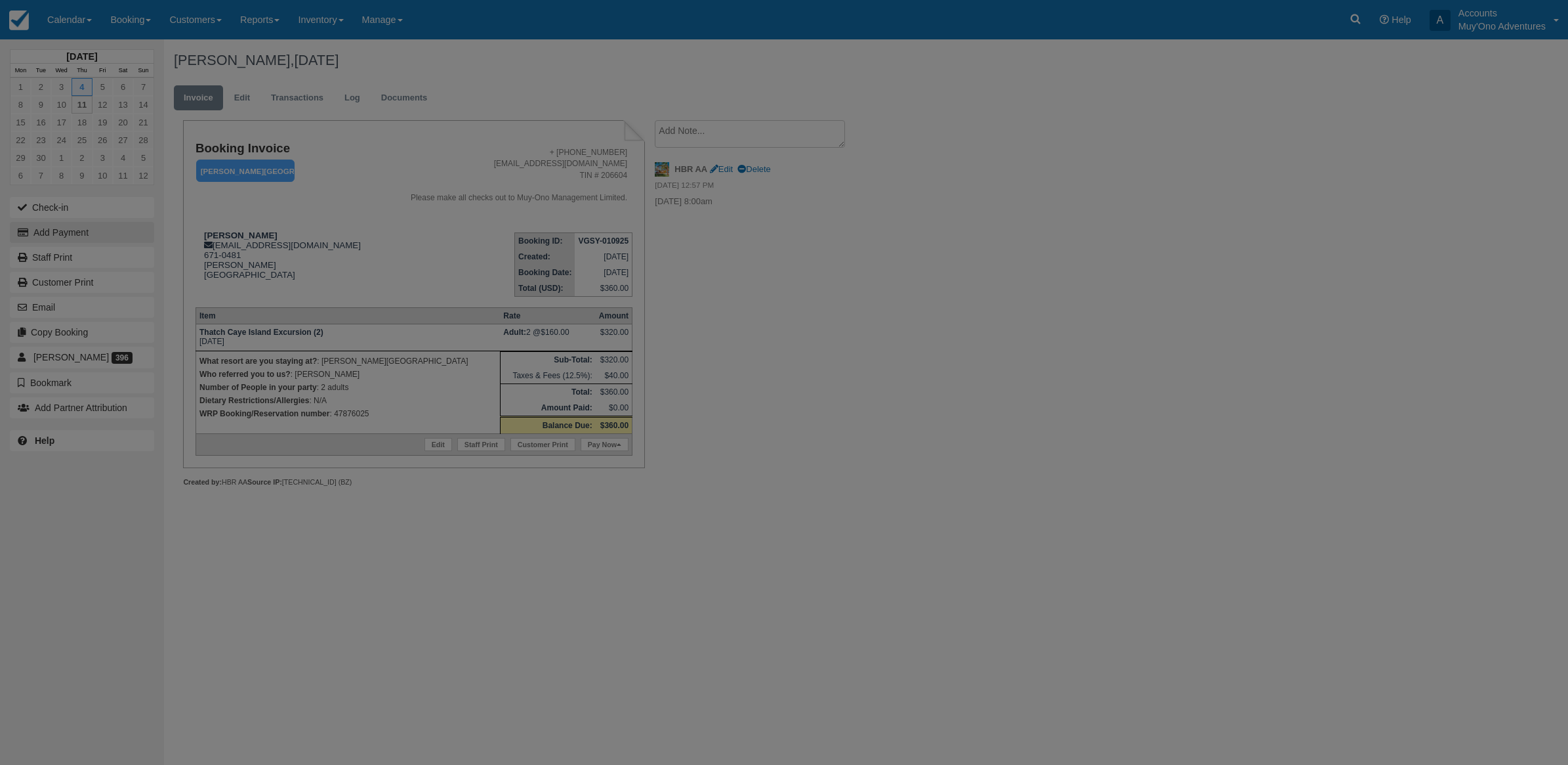
type input "[DATE]"
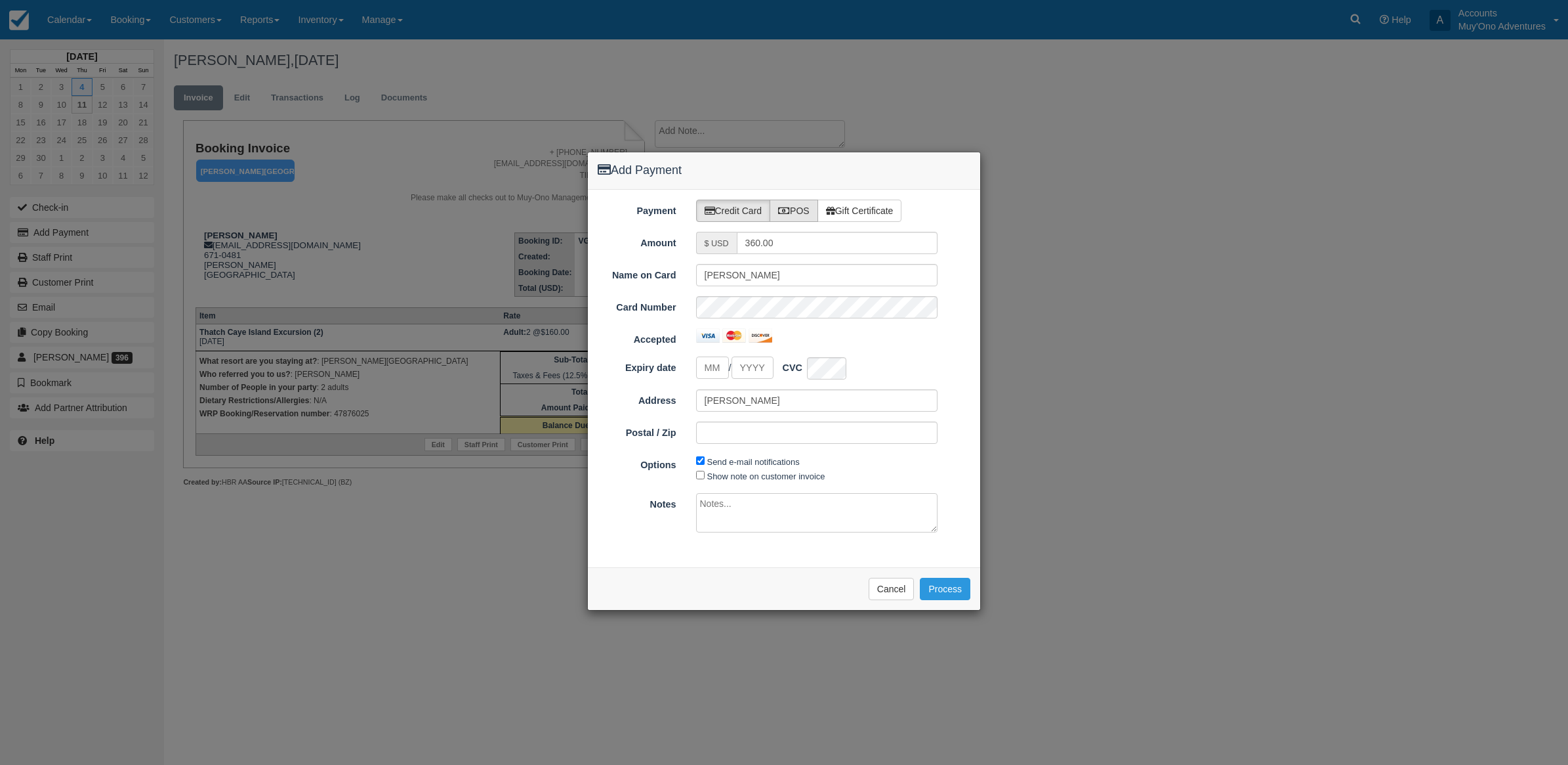
click at [795, 210] on label "POS" at bounding box center [793, 210] width 49 height 22
radio input "true"
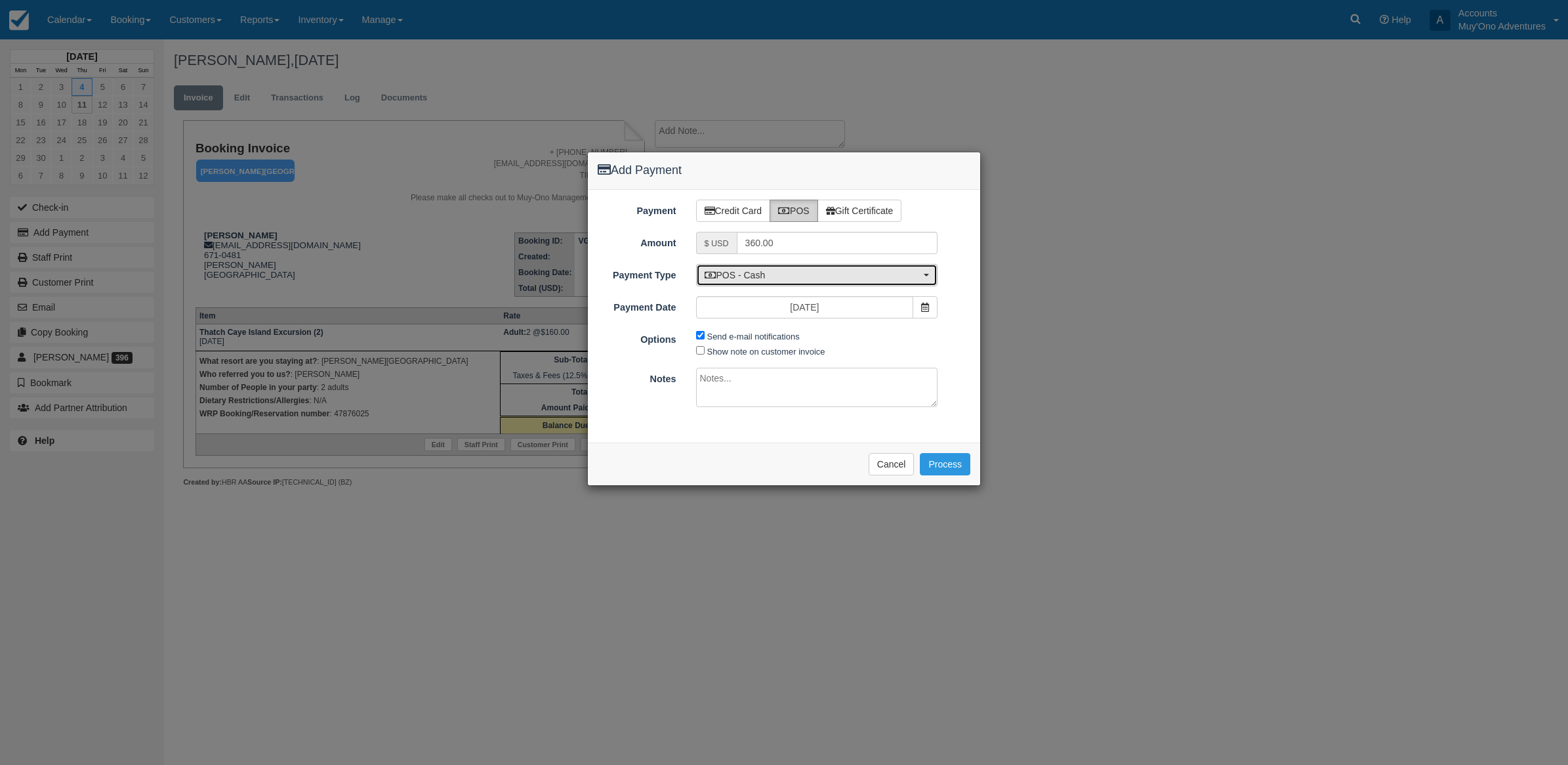
click at [778, 274] on span "POS - Cash" at bounding box center [813, 275] width 217 height 13
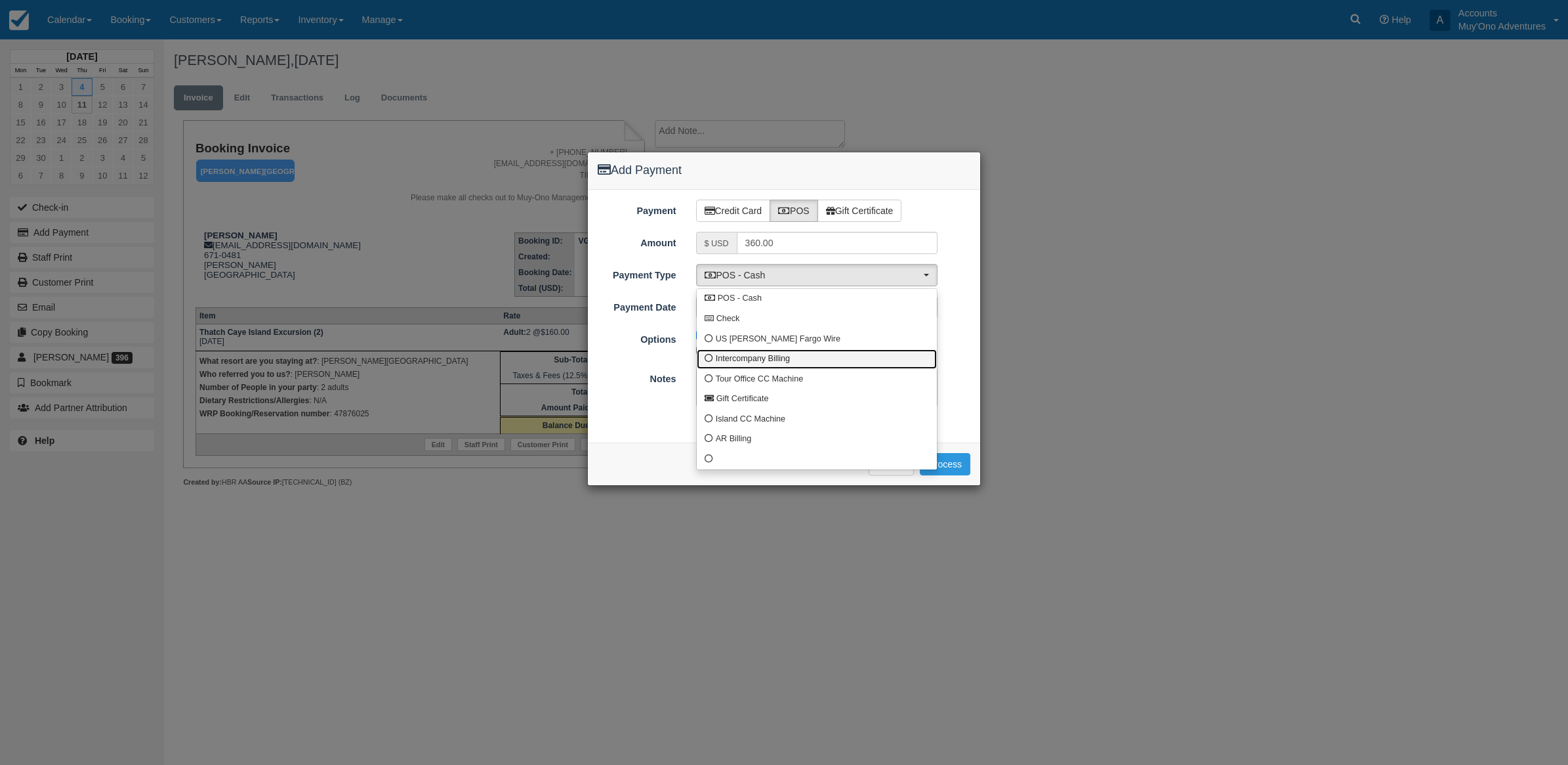
click at [721, 352] on link "Intercompany Billing" at bounding box center [816, 359] width 240 height 20
select select "custom4"
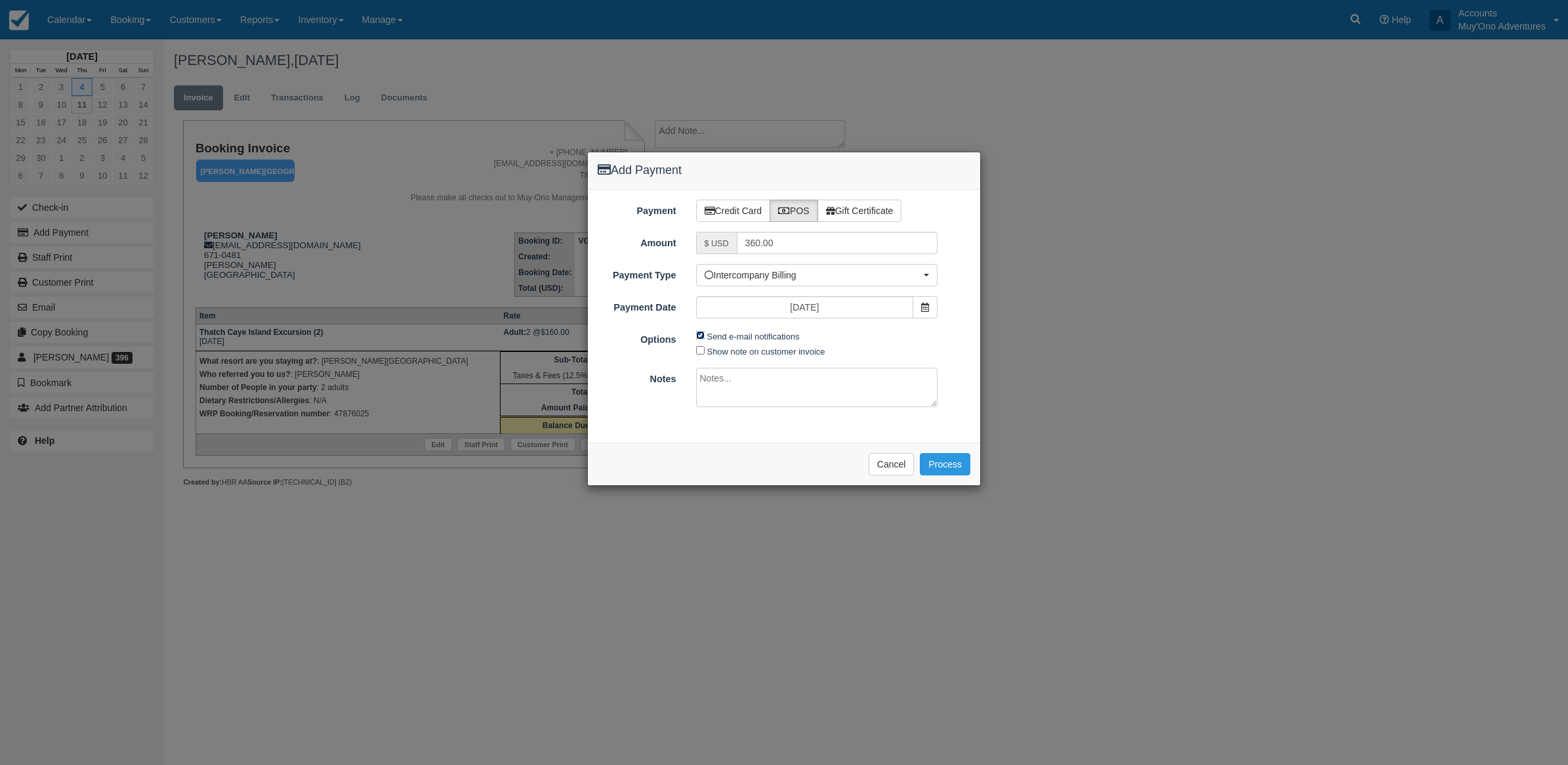
click at [699, 342] on span "Send e-mail notifications" at bounding box center [751, 336] width 110 height 15
click at [700, 335] on input "Send e-mail notifications" at bounding box center [700, 334] width 8 height 8
checkbox input "false"
click at [721, 388] on textarea at bounding box center [817, 387] width 242 height 40
type textarea "Invoiced in HBR CT"
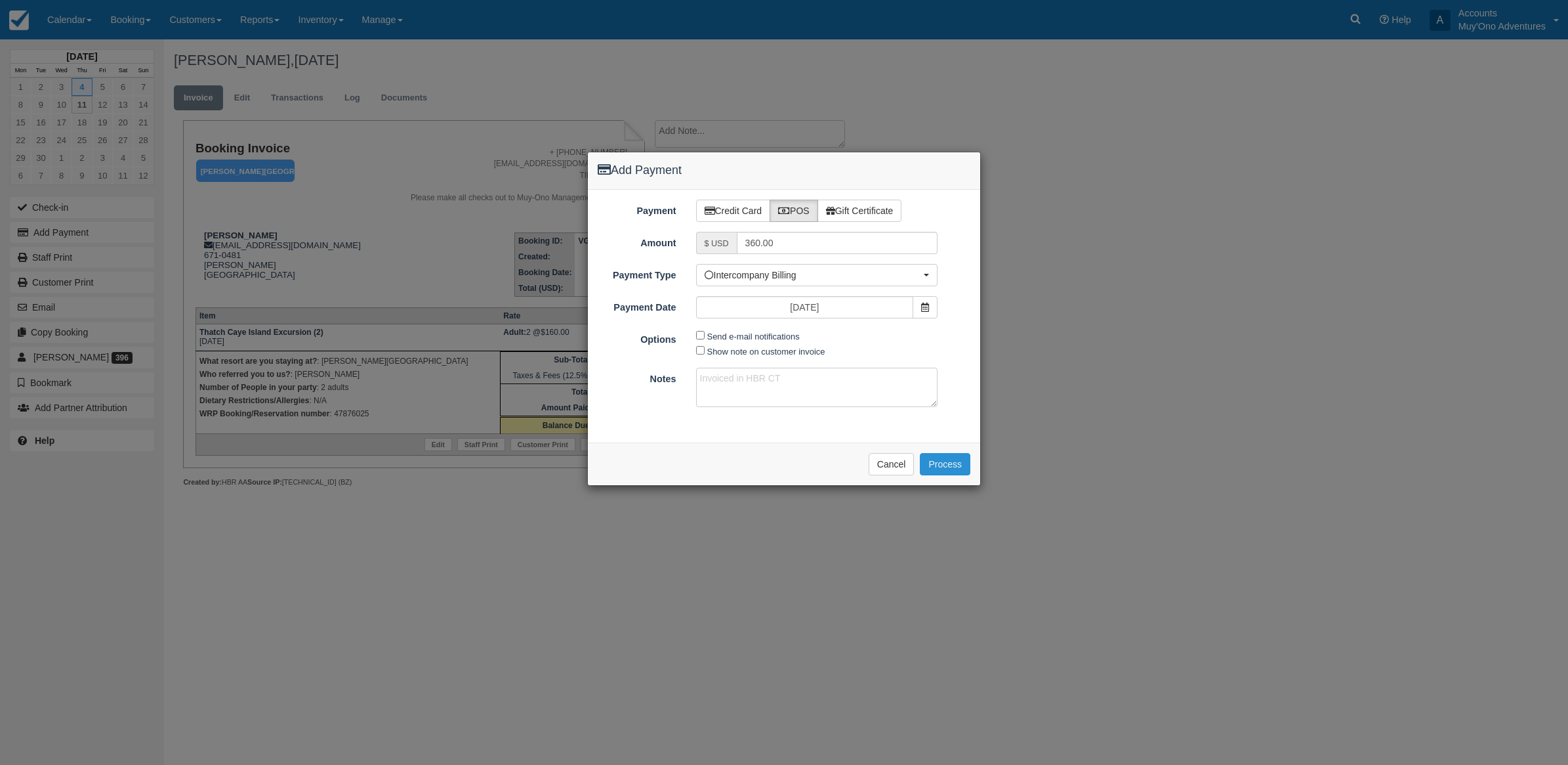
click at [946, 471] on button "Process" at bounding box center [944, 464] width 51 height 22
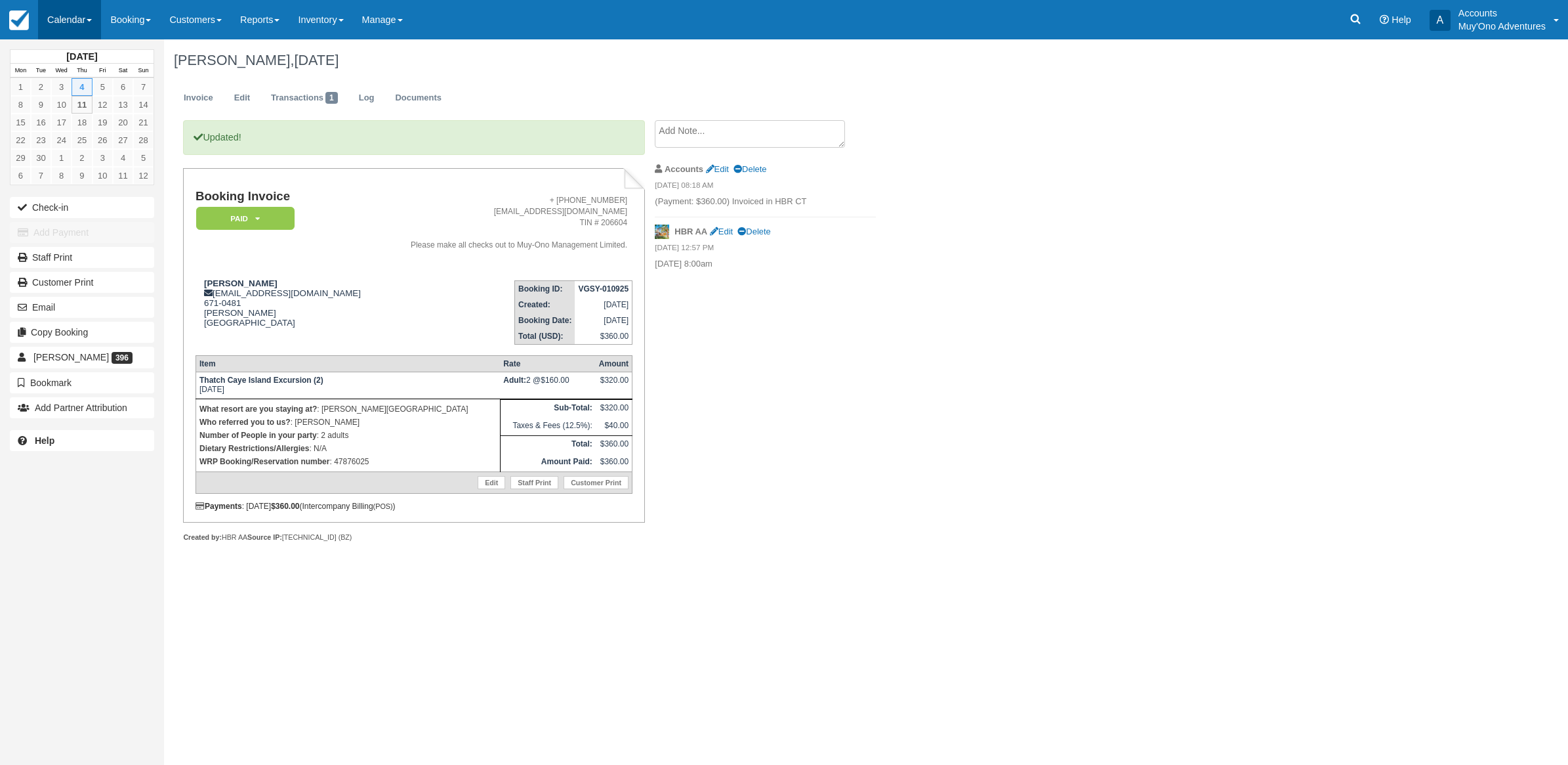
click at [69, 18] on link "Calendar" at bounding box center [69, 19] width 63 height 40
click at [57, 112] on link "Month" at bounding box center [90, 124] width 103 height 28
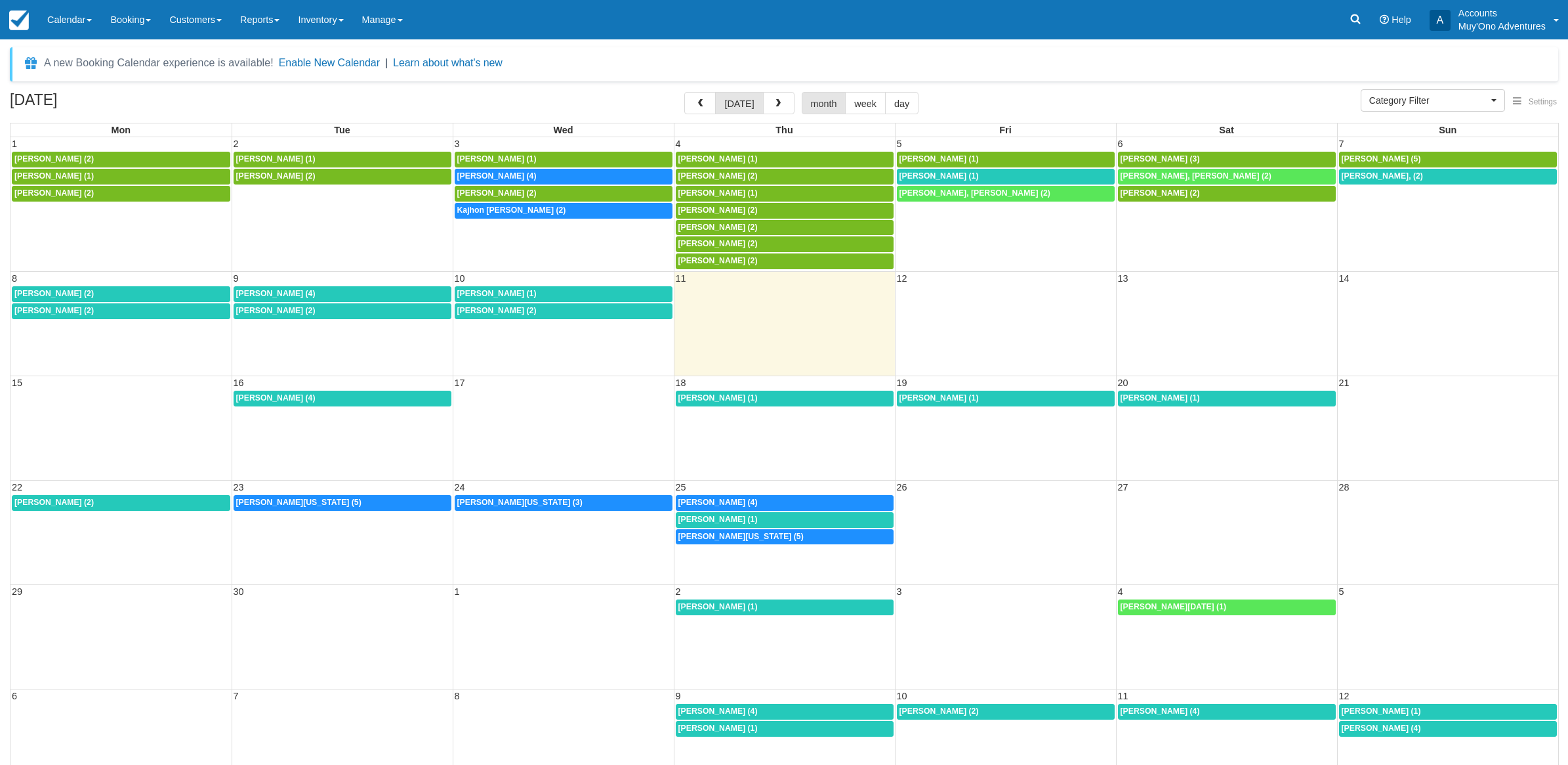
select select
click at [490, 213] on span "Kajhon Soyini (2)" at bounding box center [507, 210] width 109 height 9
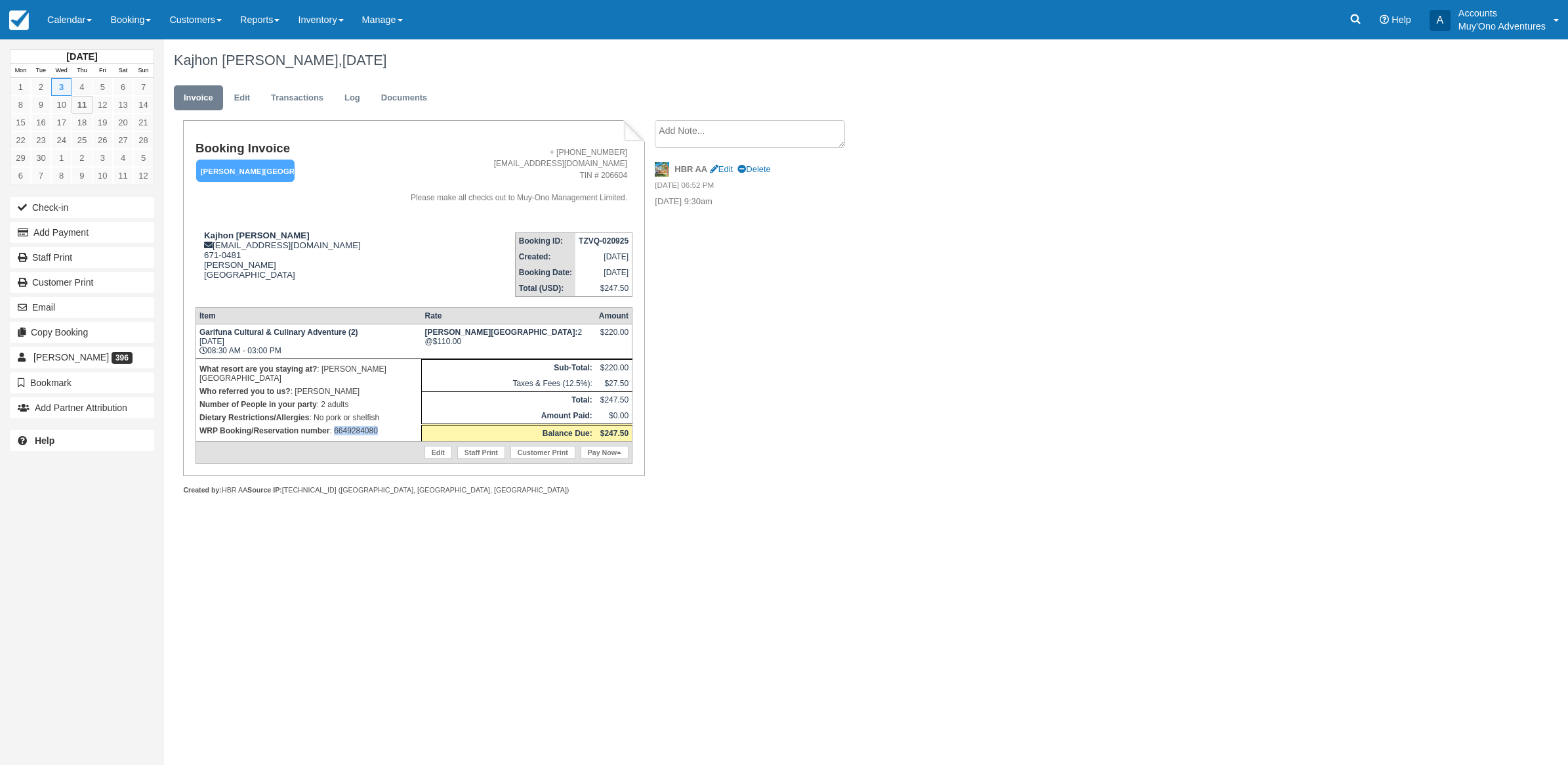
drag, startPoint x: 388, startPoint y: 417, endPoint x: 333, endPoint y: 427, distance: 55.9
click at [333, 427] on td "What resort are you staying at? : [PERSON_NAME][GEOGRAPHIC_DATA] Who referred y…" at bounding box center [308, 400] width 226 height 83
copy p "6649284080"
click at [64, 29] on link "Calendar" at bounding box center [69, 19] width 63 height 40
click at [77, 128] on link "Month" at bounding box center [90, 124] width 103 height 28
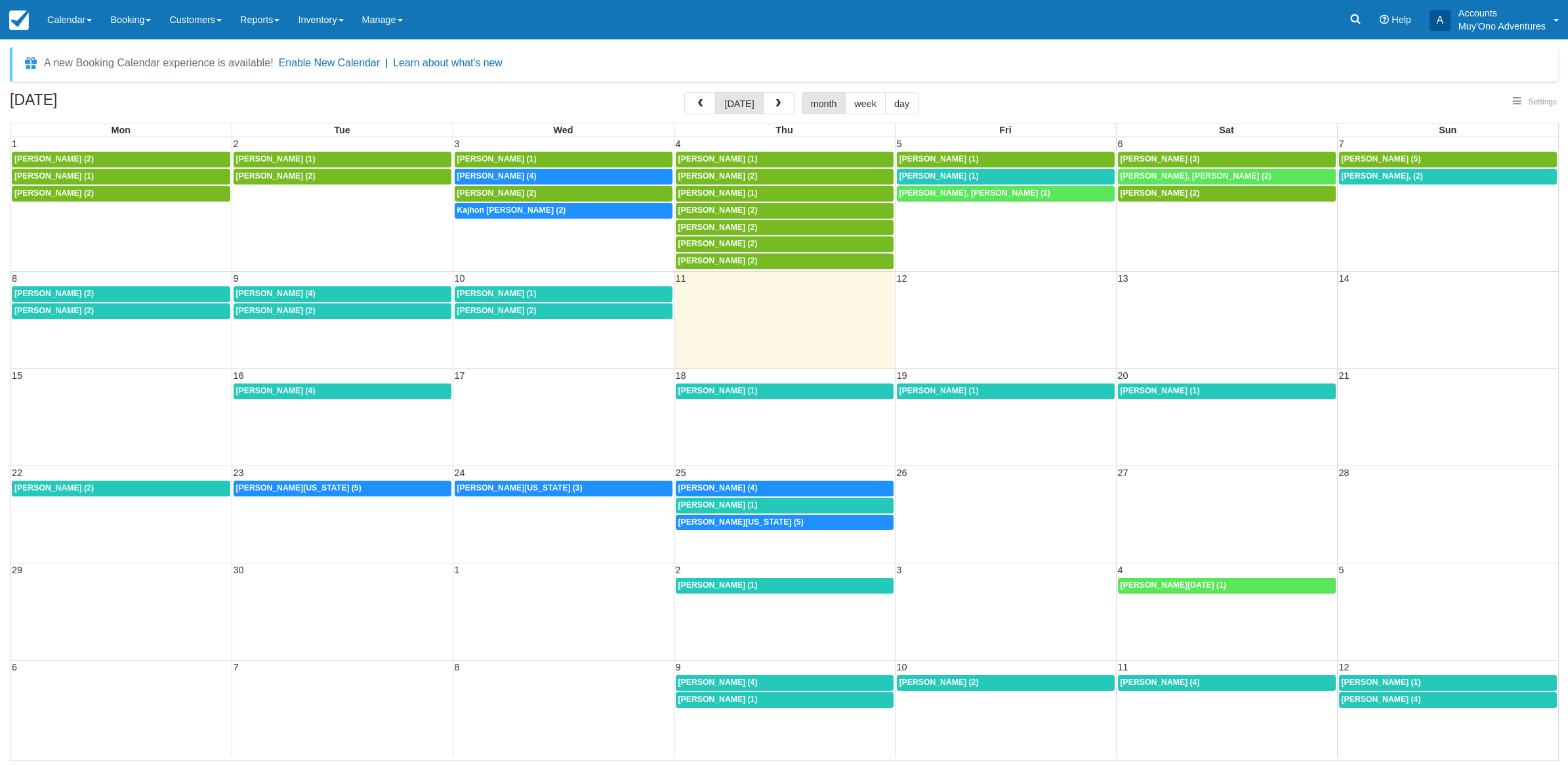
select select
click at [484, 171] on link "7:30a David Harkey (4)" at bounding box center [564, 176] width 218 height 16
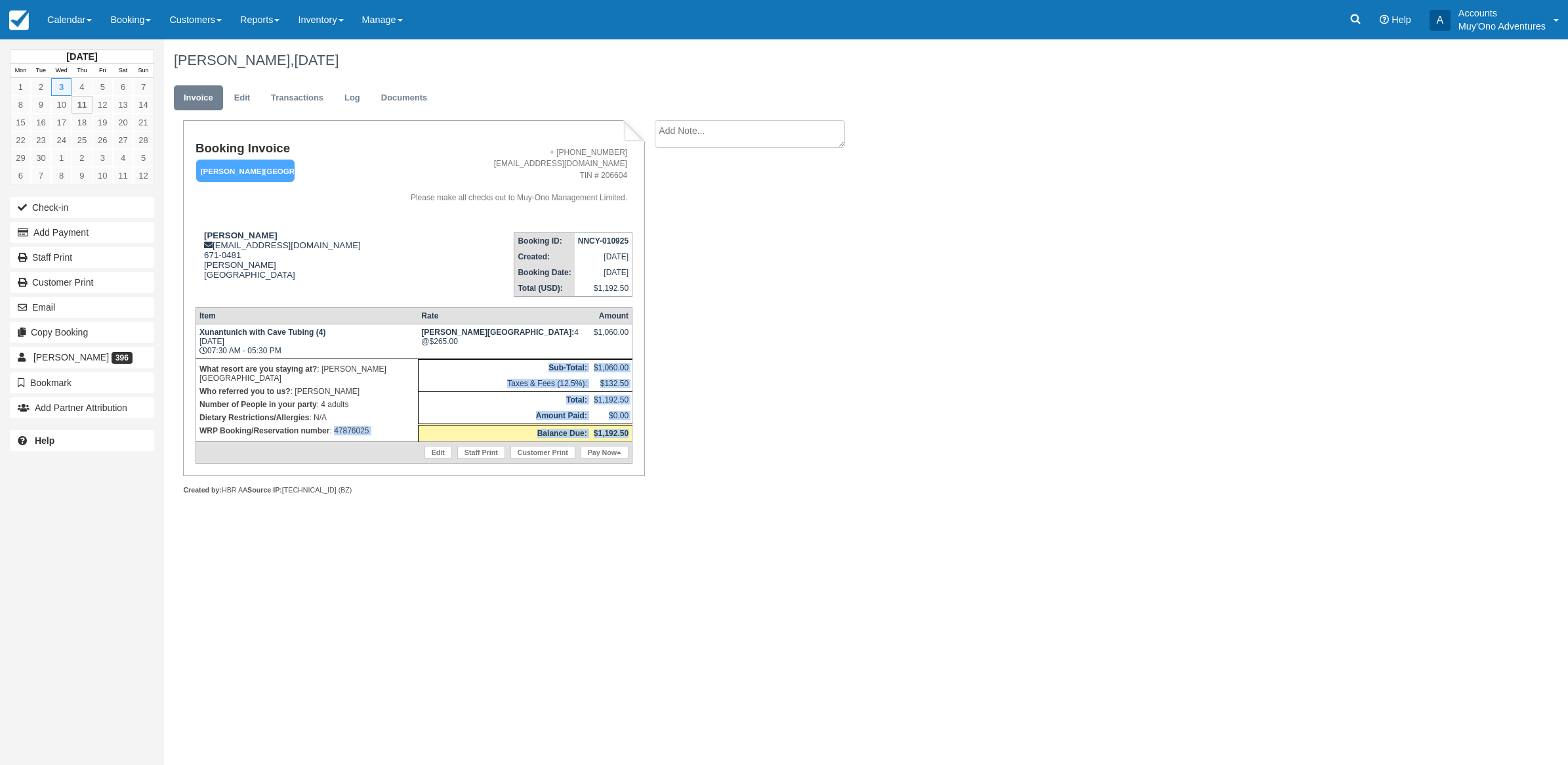
drag, startPoint x: 383, startPoint y: 440, endPoint x: 336, endPoint y: 425, distance: 49.3
click at [336, 425] on tbody "Xunantunich with Cave Tubing (4) Wed Sep 3, 2025 07:30 AM - 05:30 PM Hopkins Ba…" at bounding box center [413, 393] width 436 height 139
click at [901, 397] on div "David Harkey, September 03 2025 Invoice Edit Transactions Log Documents Booking…" at bounding box center [752, 281] width 1176 height 484
drag, startPoint x: 371, startPoint y: 425, endPoint x: 335, endPoint y: 426, distance: 36.0
click at [335, 426] on td "What resort are you staying at? : Hopkins Bay Resort Who referred you to us? : …" at bounding box center [306, 400] width 222 height 83
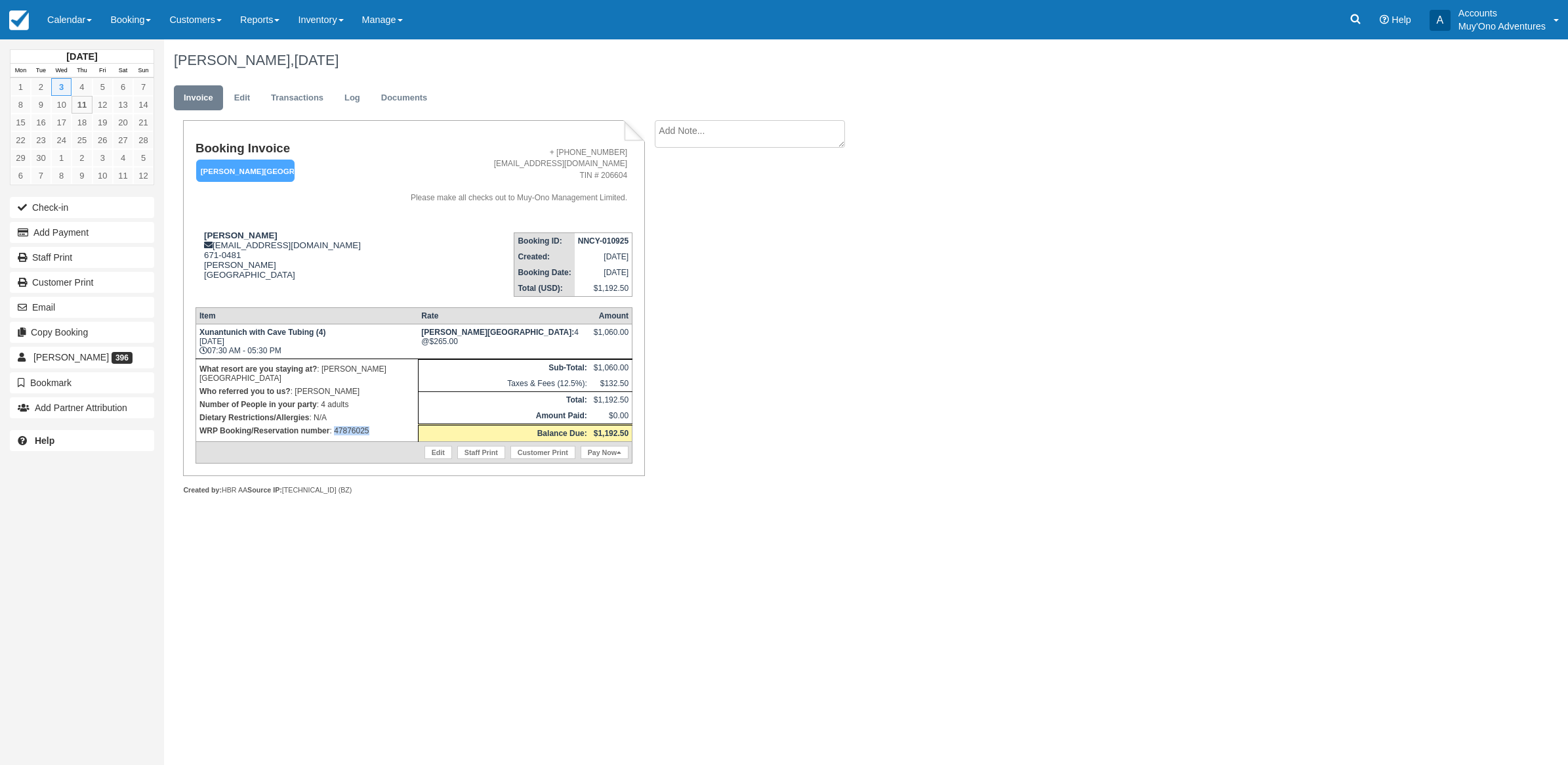
copy p "47876025"
drag, startPoint x: 601, startPoint y: 335, endPoint x: 639, endPoint y: 340, distance: 38.3
click at [639, 340] on div "Booking Invoice Hopkins Bay Resort   Pending HOLD Deposit Paid Cancelled Void M…" at bounding box center [413, 297] width 461 height 355
click at [1179, 331] on div "David Harkey, September 03 2025 Invoice Edit Transactions Log Documents Booking…" at bounding box center [752, 281] width 1176 height 484
